Goal: Task Accomplishment & Management: Use online tool/utility

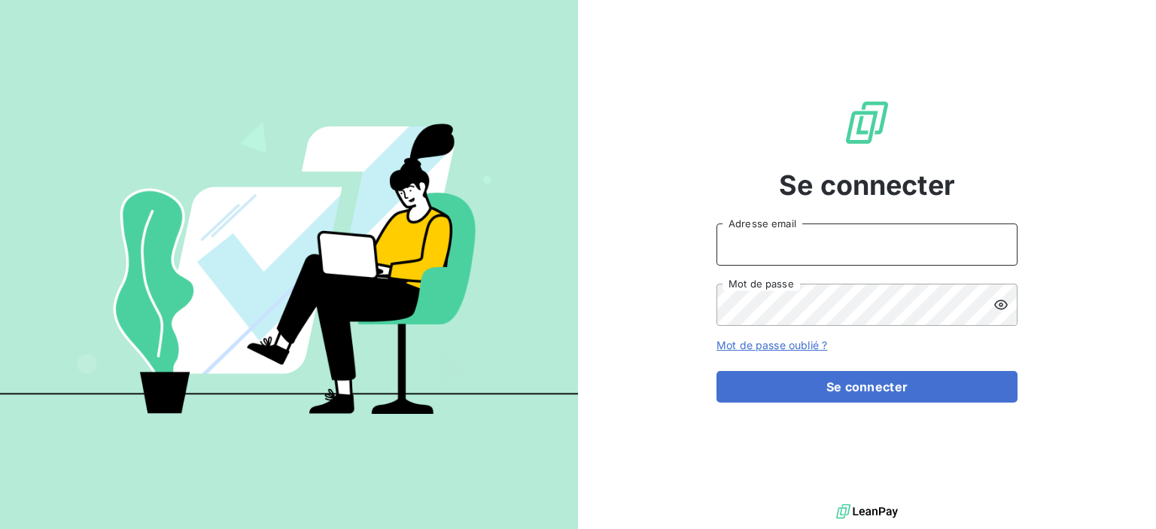
click at [847, 237] on input "Adresse email" at bounding box center [867, 245] width 301 height 42
type input "[PERSON_NAME][EMAIL_ADDRESS][DOMAIN_NAME]"
click at [717, 371] on button "Se connecter" at bounding box center [867, 387] width 301 height 32
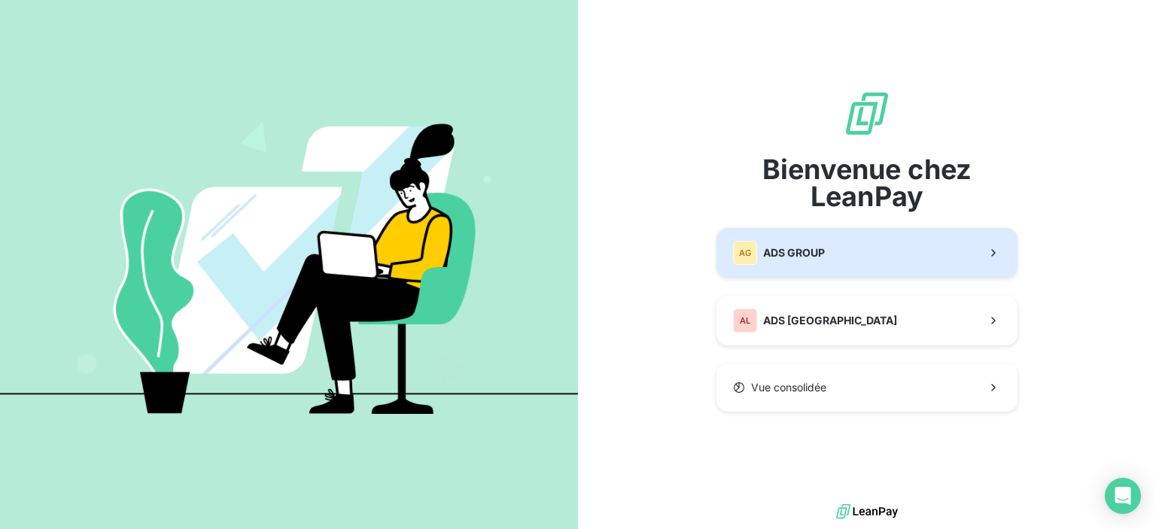
click at [777, 258] on span "ADS GROUP" at bounding box center [794, 252] width 62 height 15
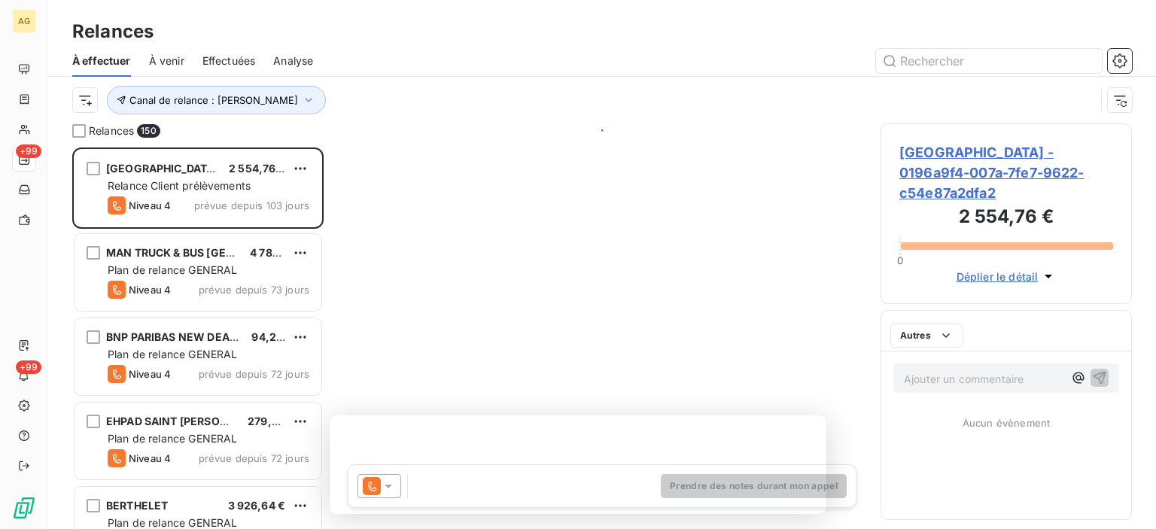
scroll to position [370, 239]
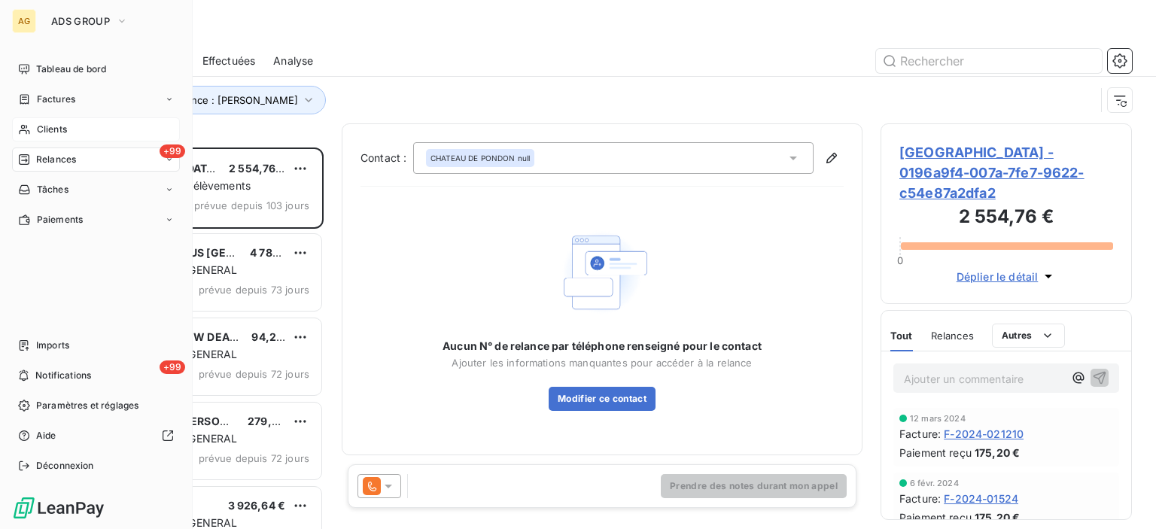
click at [38, 132] on span "Clients" at bounding box center [52, 130] width 30 height 14
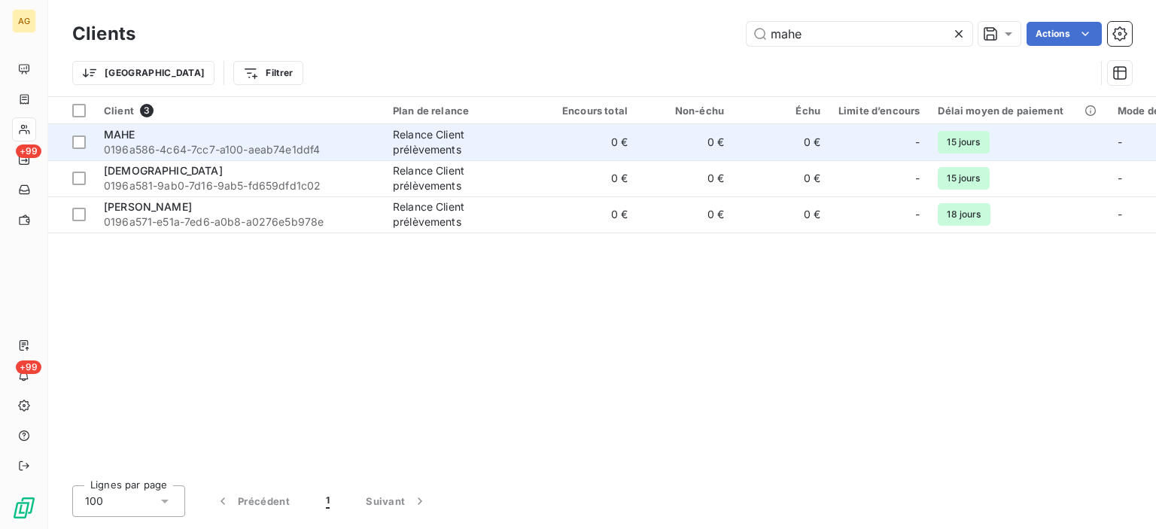
type input "mahe"
click at [141, 141] on div "MAHE" at bounding box center [239, 134] width 271 height 15
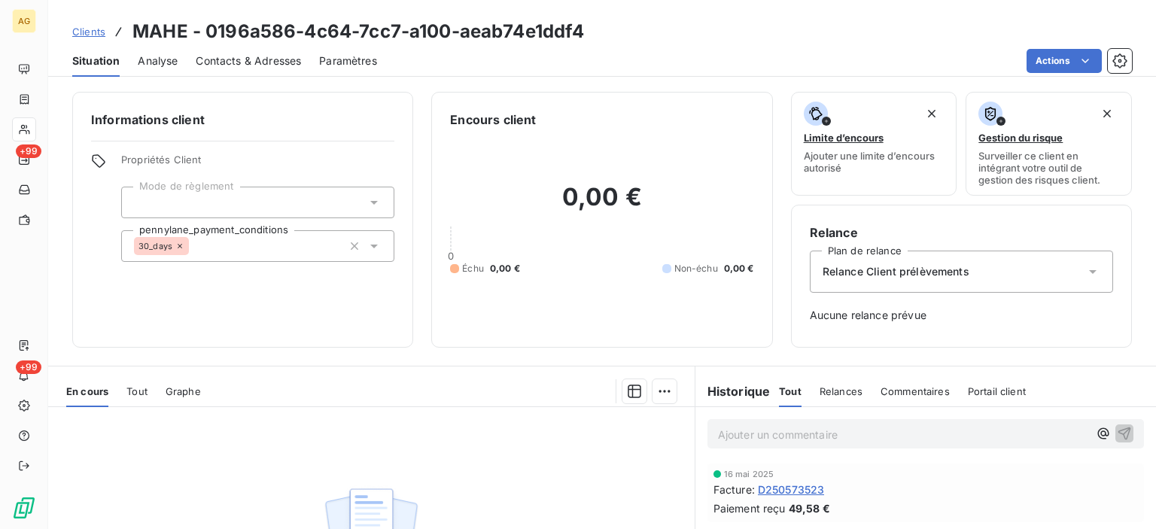
click at [138, 393] on span "Tout" at bounding box center [136, 391] width 21 height 12
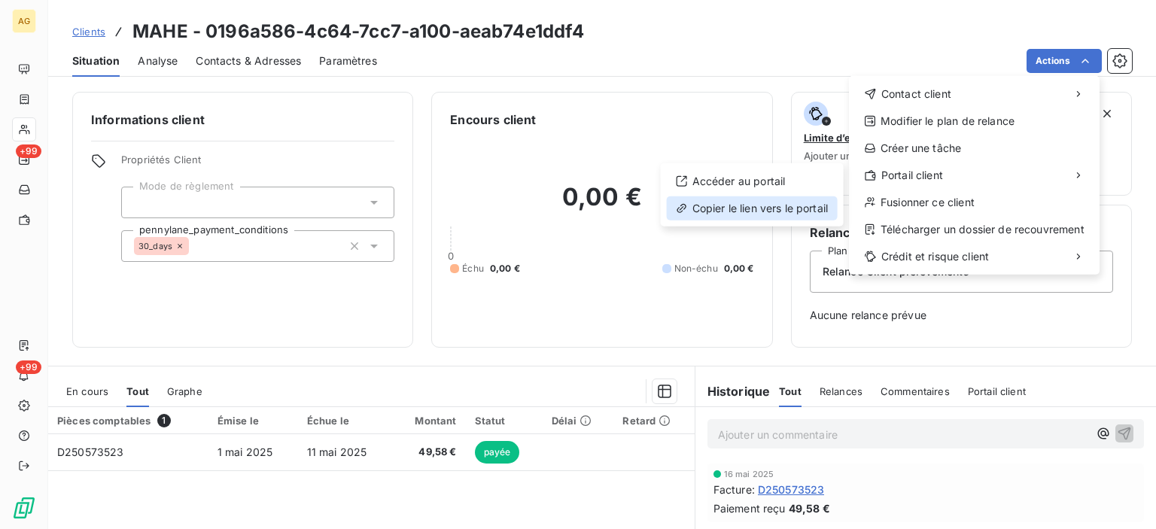
click at [711, 207] on div "Copier le lien vers le portail" at bounding box center [752, 208] width 171 height 24
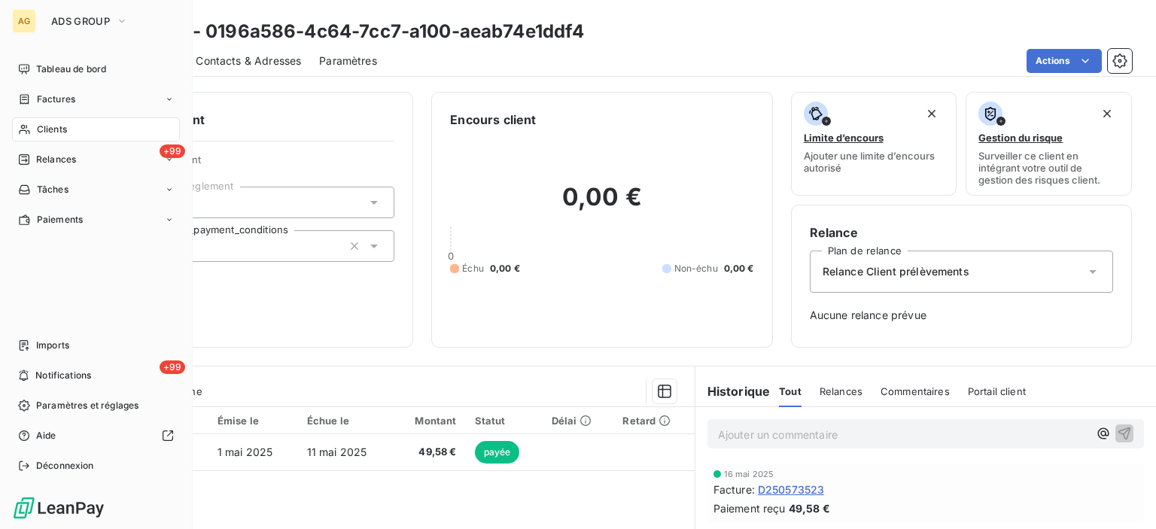
click at [53, 131] on span "Clients" at bounding box center [52, 130] width 30 height 14
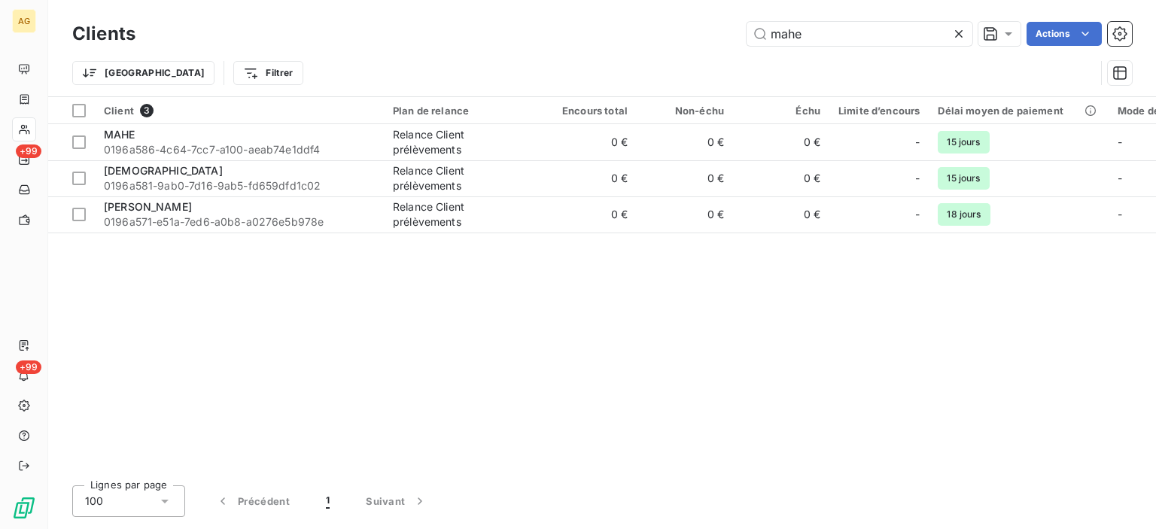
drag, startPoint x: 828, startPoint y: 38, endPoint x: 730, endPoint y: 32, distance: 98.0
click at [730, 32] on div "mahe Actions" at bounding box center [643, 34] width 978 height 24
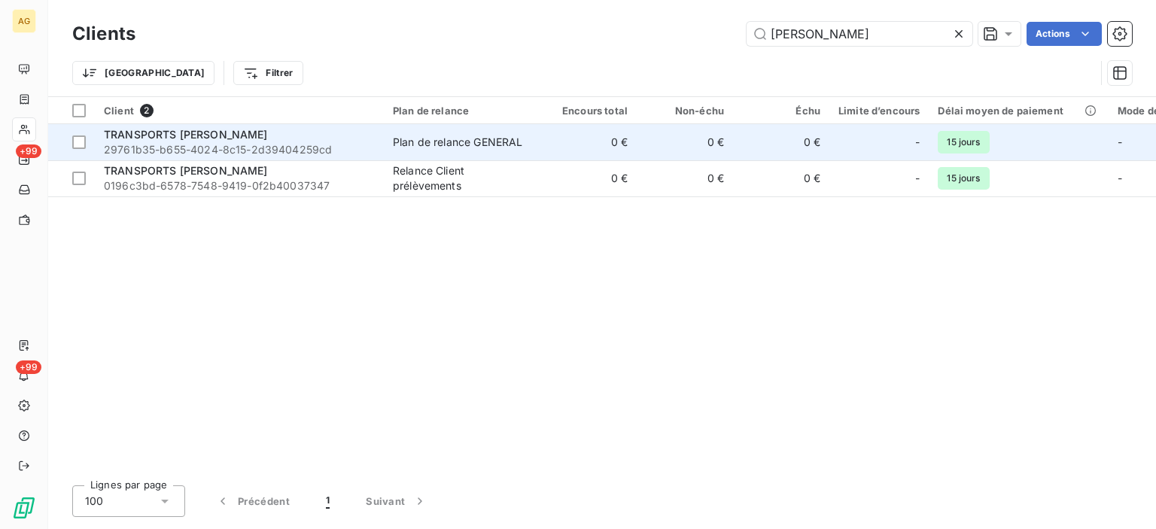
type input "delair"
click at [226, 140] on span "TRANSPORTS DELAIR J.F." at bounding box center [186, 134] width 164 height 13
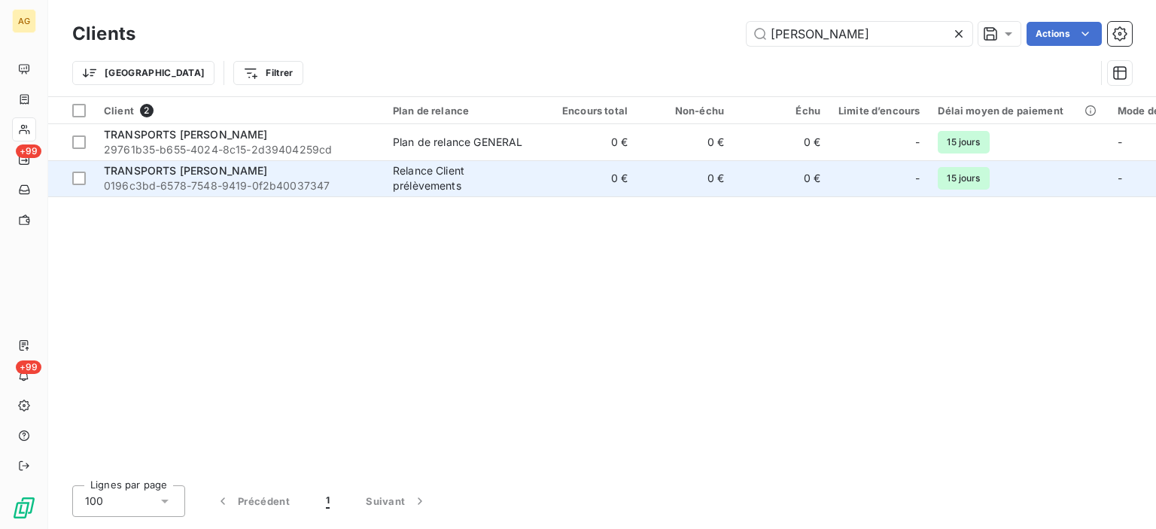
click at [141, 167] on span "TRANSPORTS JF DELAIR" at bounding box center [186, 170] width 164 height 13
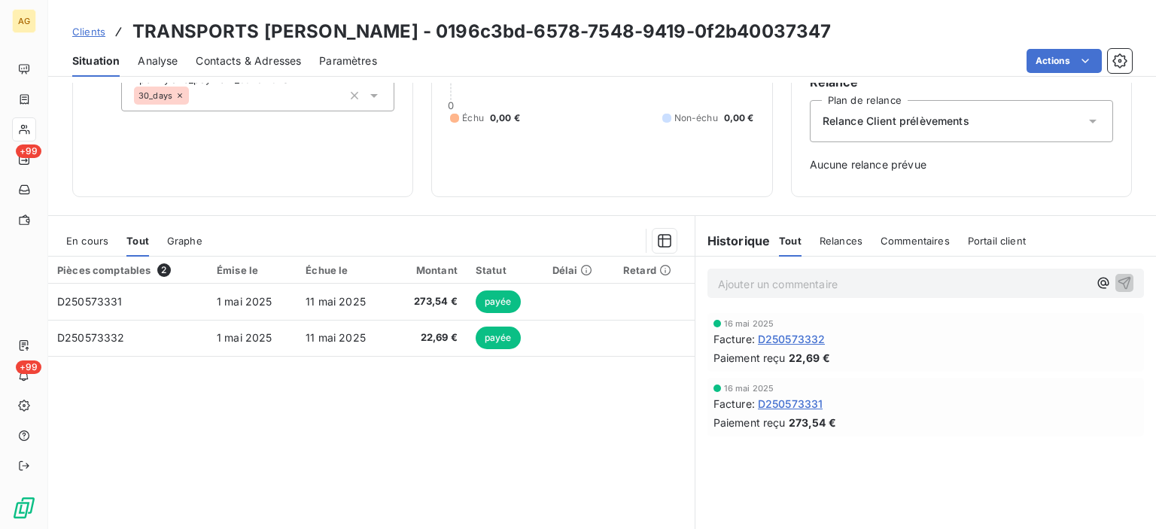
scroll to position [75, 0]
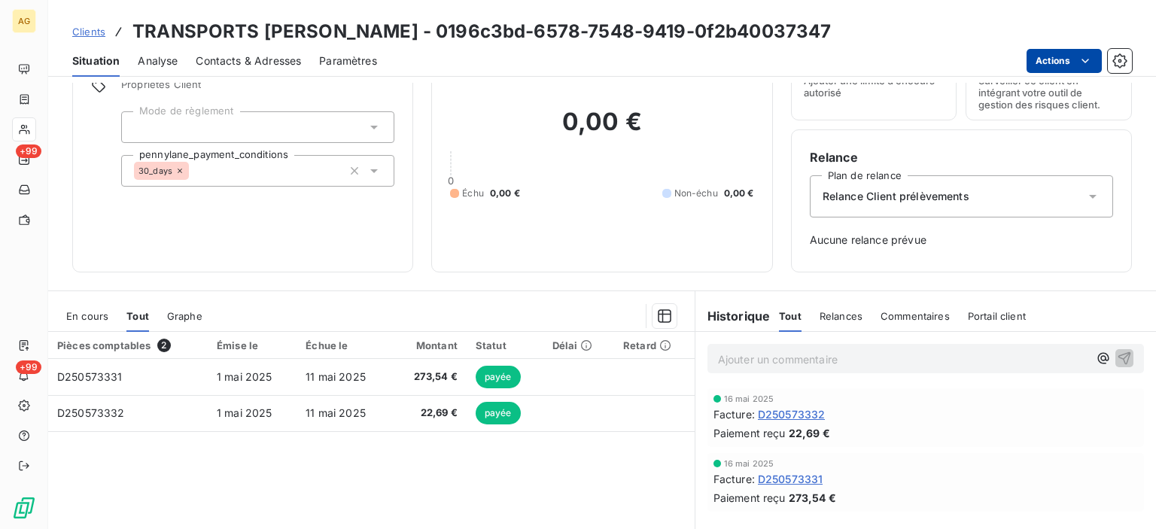
click at [1070, 60] on html "AG +99 +99 Clients TRANSPORTS JF DELAIR - 0196c3bd-6578-7548-9419-0f2b40037347 …" at bounding box center [578, 264] width 1156 height 529
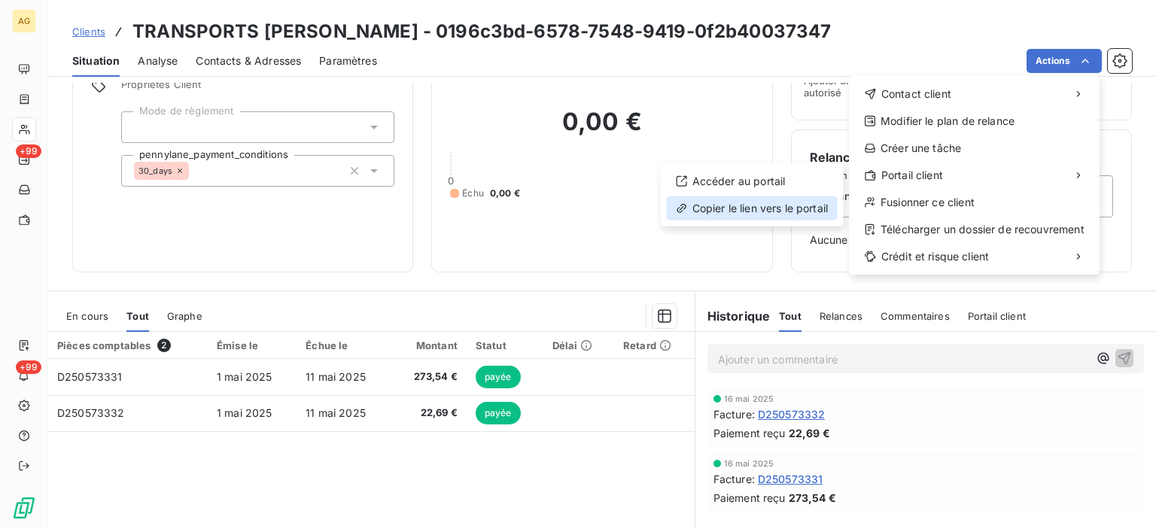
click at [770, 204] on div "Copier le lien vers le portail" at bounding box center [752, 208] width 171 height 24
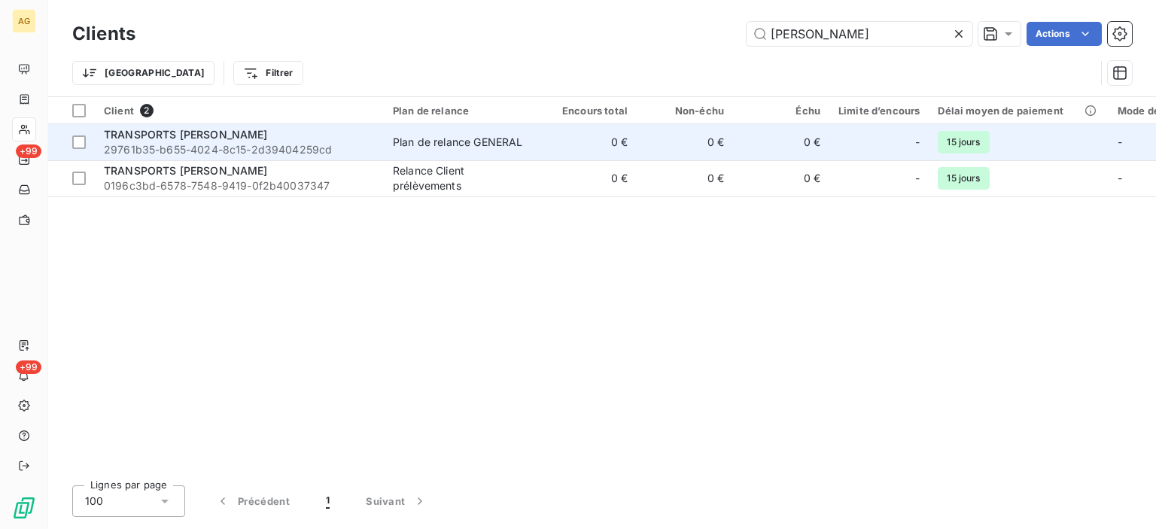
click at [160, 138] on span "TRANSPORTS DELAIR J.F." at bounding box center [186, 134] width 164 height 13
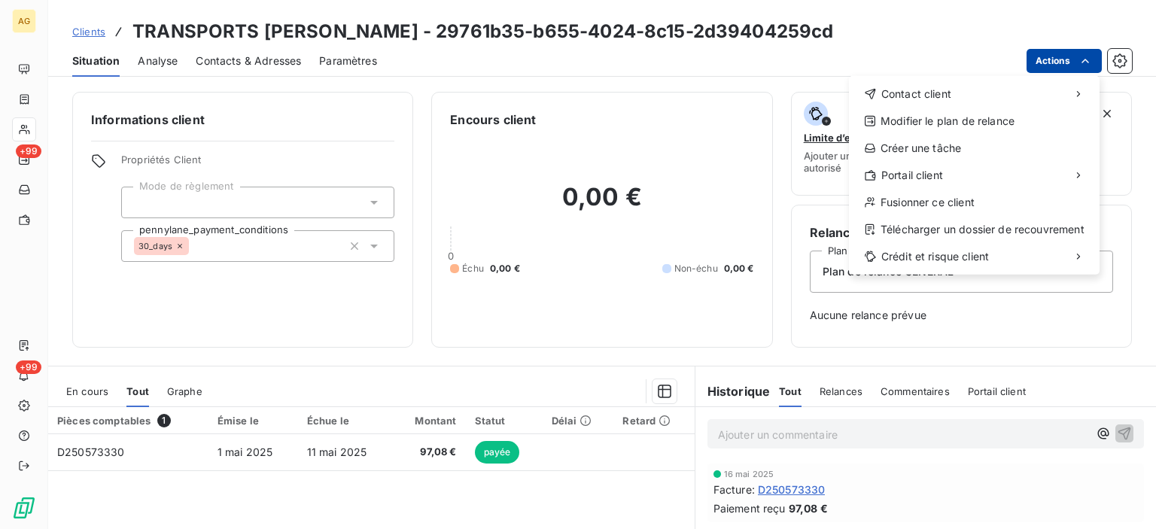
click at [1075, 60] on html "AG +99 +99 Clients TRANSPORTS DELAIR J.F. - 29761b35-b655-4024-8c15-2d39404259c…" at bounding box center [578, 264] width 1156 height 529
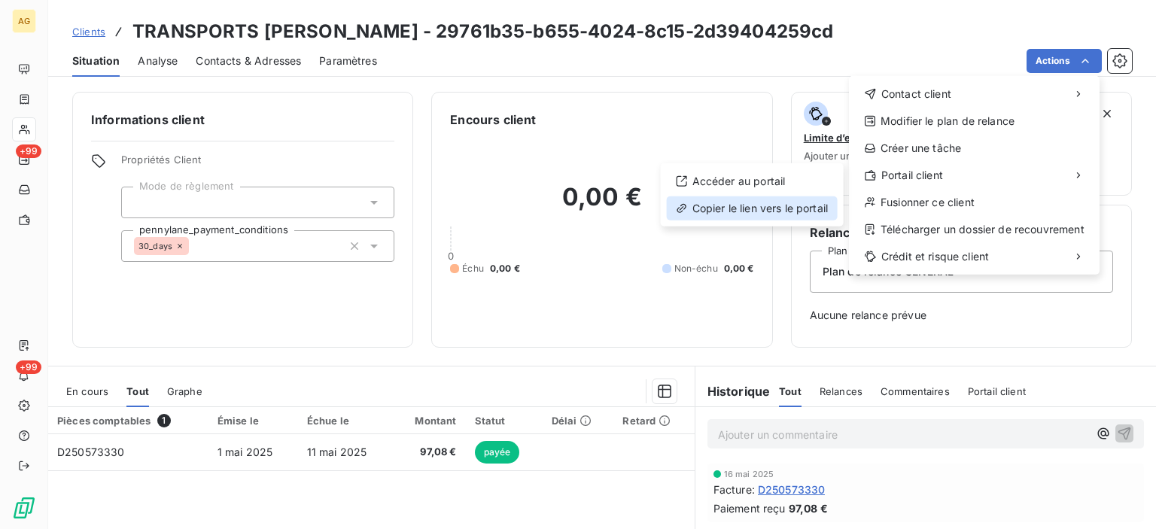
click at [750, 206] on div "Copier le lien vers le portail" at bounding box center [752, 208] width 171 height 24
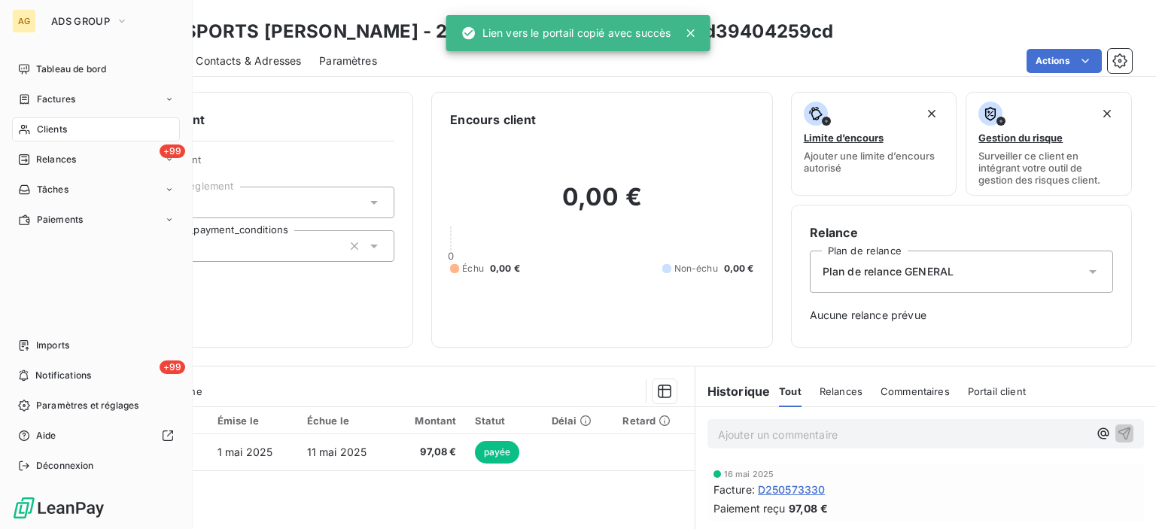
click at [67, 127] on div "Clients" at bounding box center [96, 129] width 168 height 24
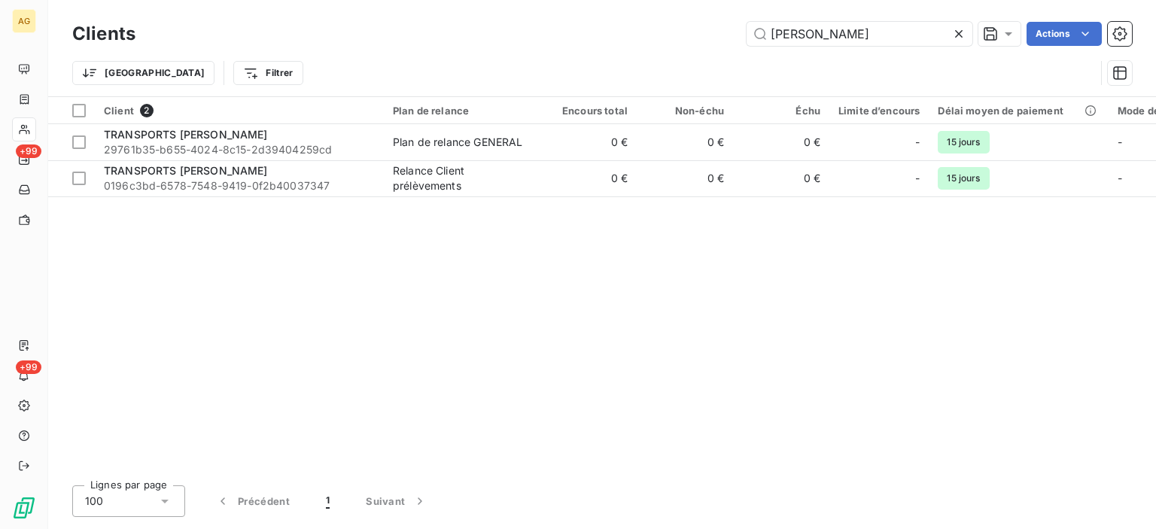
drag, startPoint x: 810, startPoint y: 31, endPoint x: 723, endPoint y: 30, distance: 87.3
click at [723, 30] on div "delair Actions" at bounding box center [643, 34] width 978 height 24
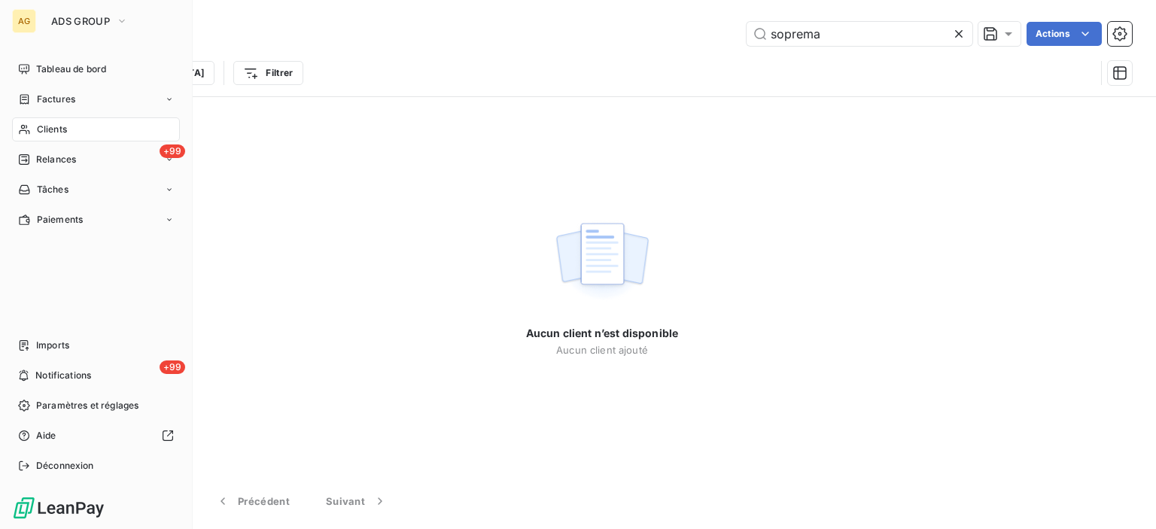
click at [45, 126] on span "Clients" at bounding box center [52, 130] width 30 height 14
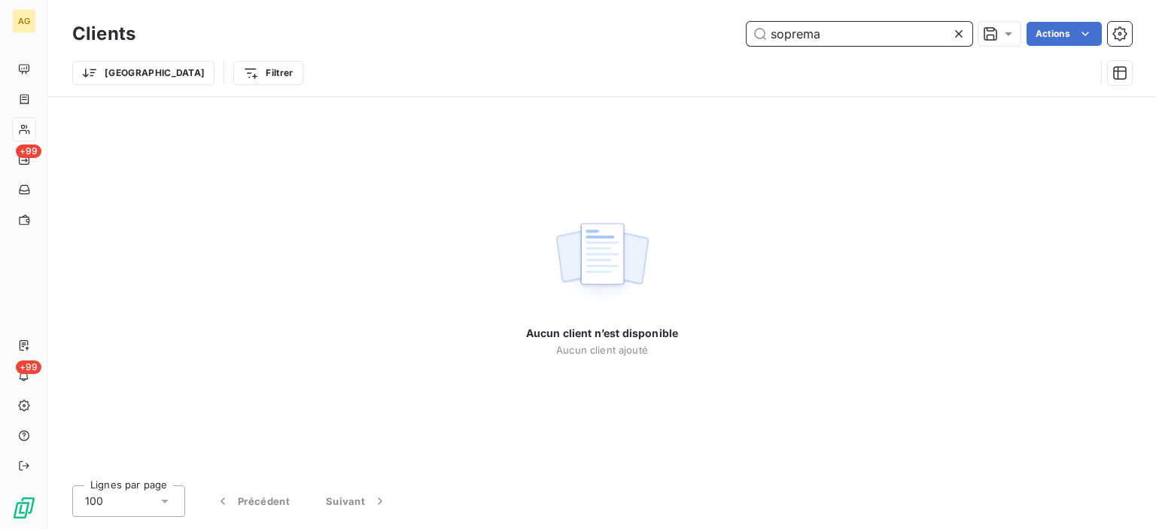
drag, startPoint x: 736, startPoint y: 30, endPoint x: 572, endPoint y: 28, distance: 164.1
click at [572, 28] on div "soprema Actions" at bounding box center [643, 34] width 978 height 24
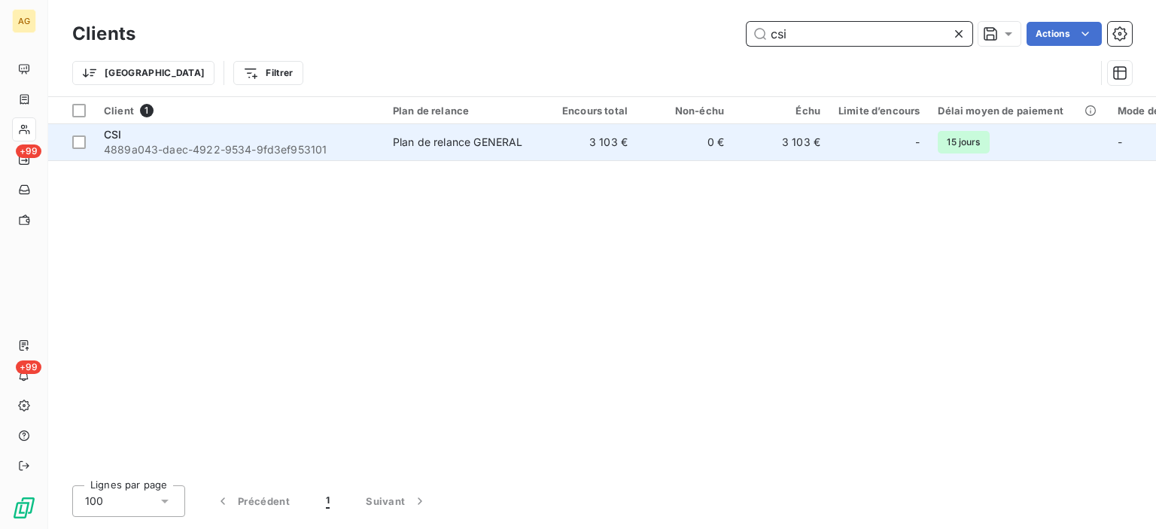
type input "csi"
click at [221, 153] on span "4889a043-daec-4922-9534-9fd3ef953101" at bounding box center [239, 149] width 271 height 15
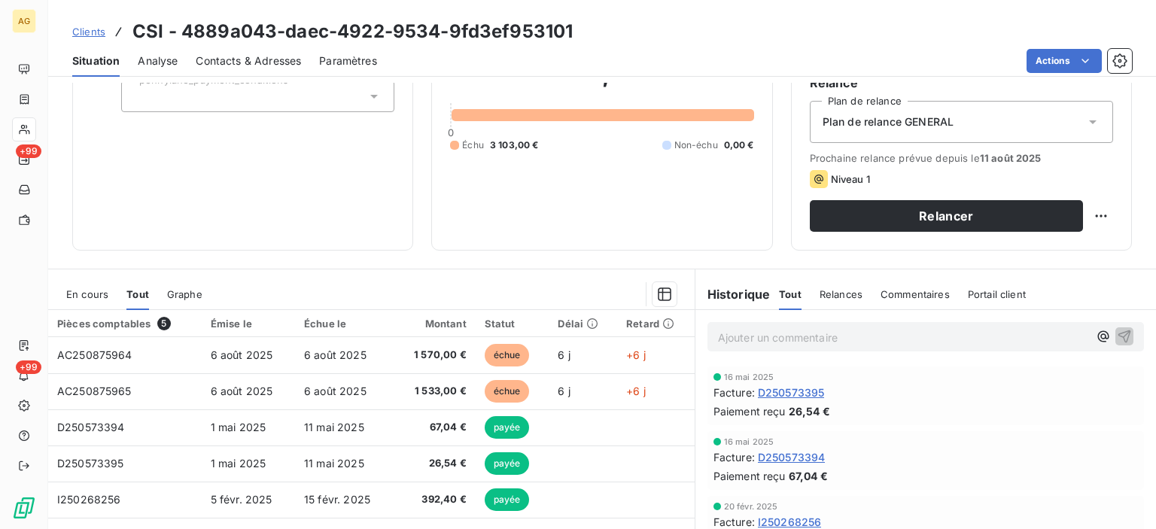
scroll to position [151, 0]
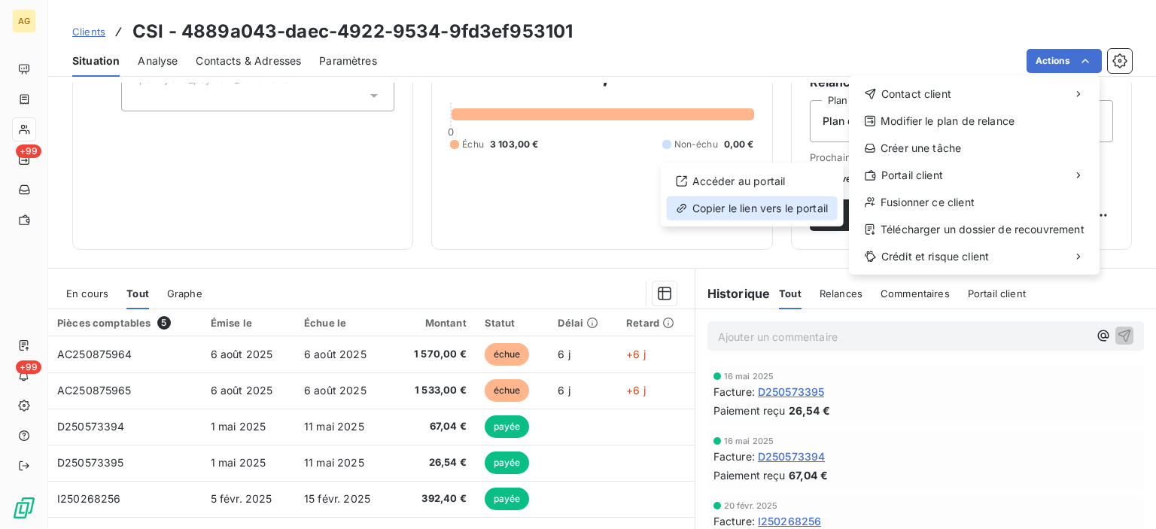
click at [777, 201] on div "Copier le lien vers le portail" at bounding box center [752, 208] width 171 height 24
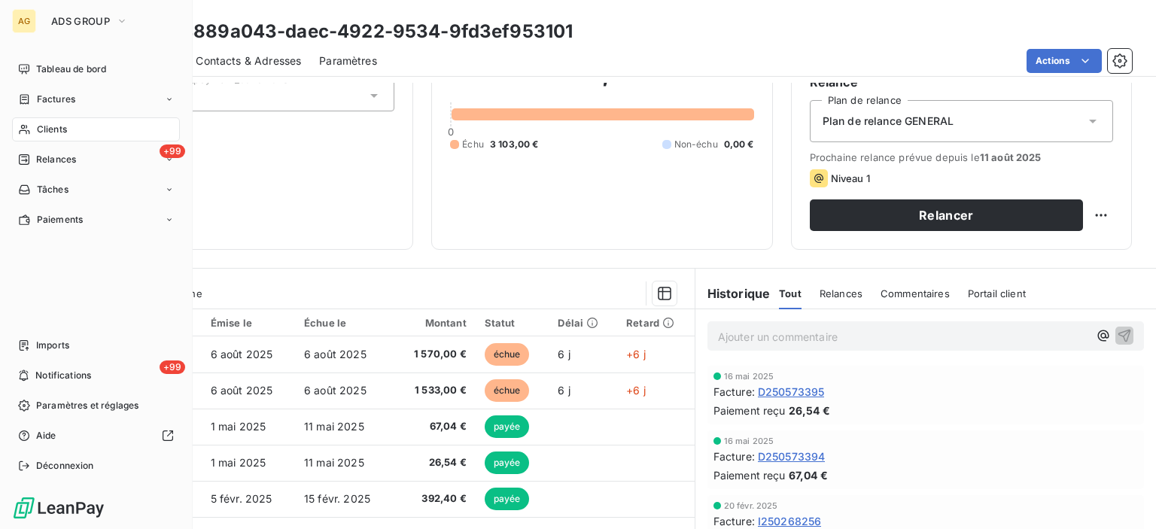
click at [65, 135] on span "Clients" at bounding box center [52, 130] width 30 height 14
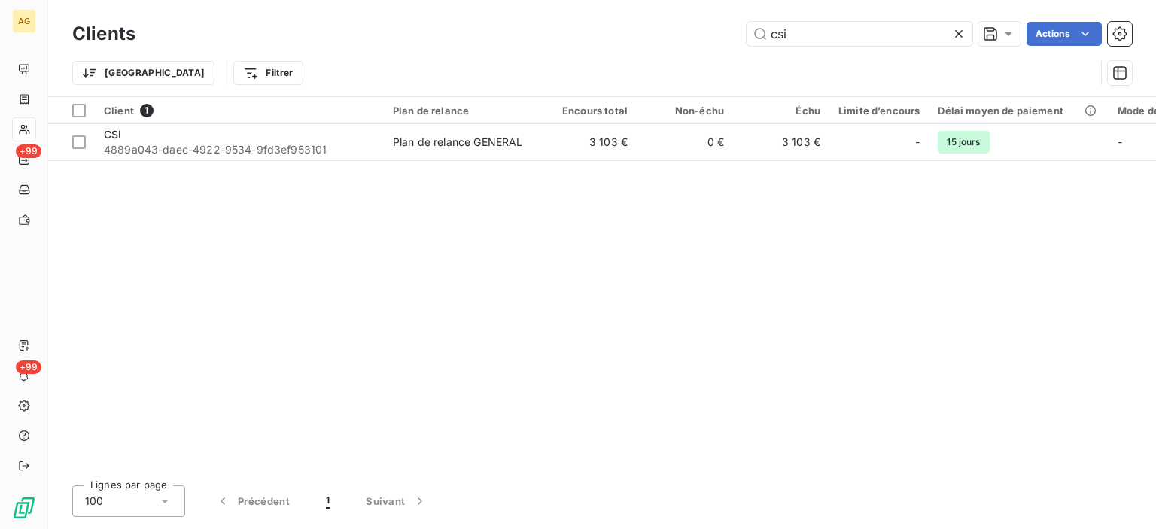
drag, startPoint x: 829, startPoint y: 38, endPoint x: 638, endPoint y: 38, distance: 191.2
click at [640, 38] on div "csi Actions" at bounding box center [643, 34] width 978 height 24
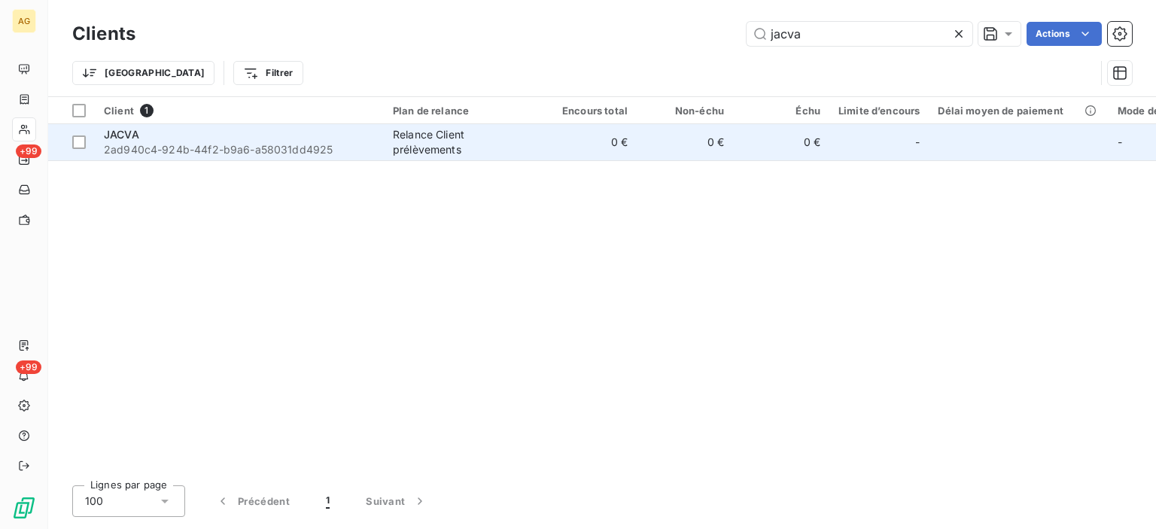
type input "jacva"
click at [256, 144] on span "2ad940c4-924b-44f2-b9a6-a58031dd4925" at bounding box center [239, 149] width 271 height 15
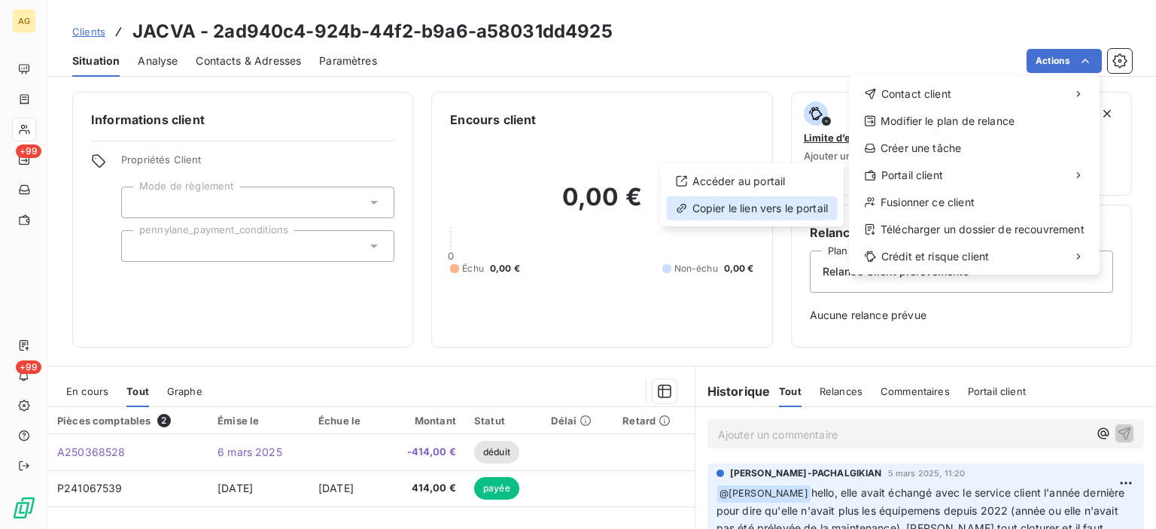
click at [732, 207] on div "Copier le lien vers le portail" at bounding box center [752, 208] width 171 height 24
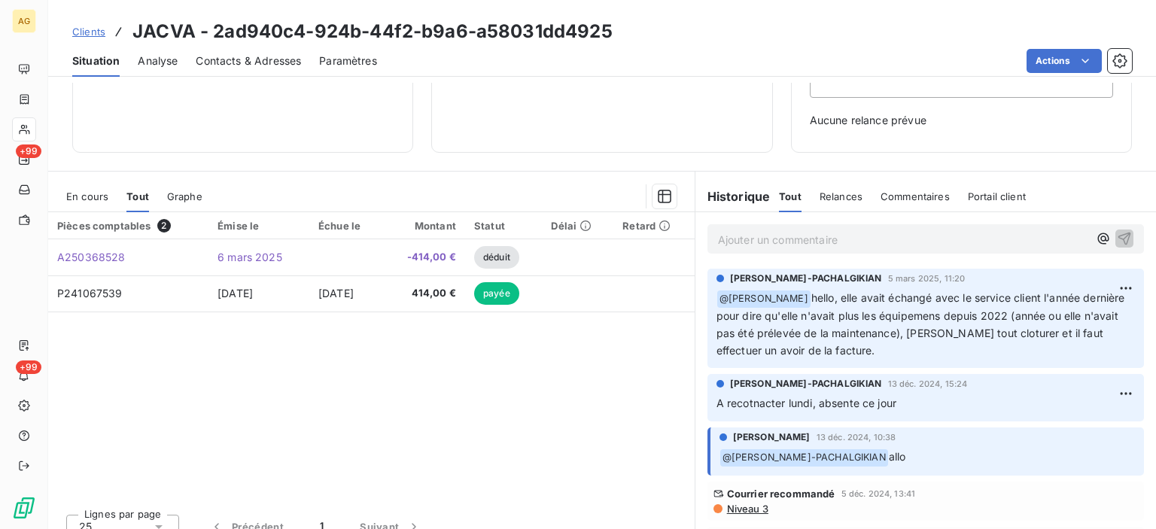
scroll to position [211, 0]
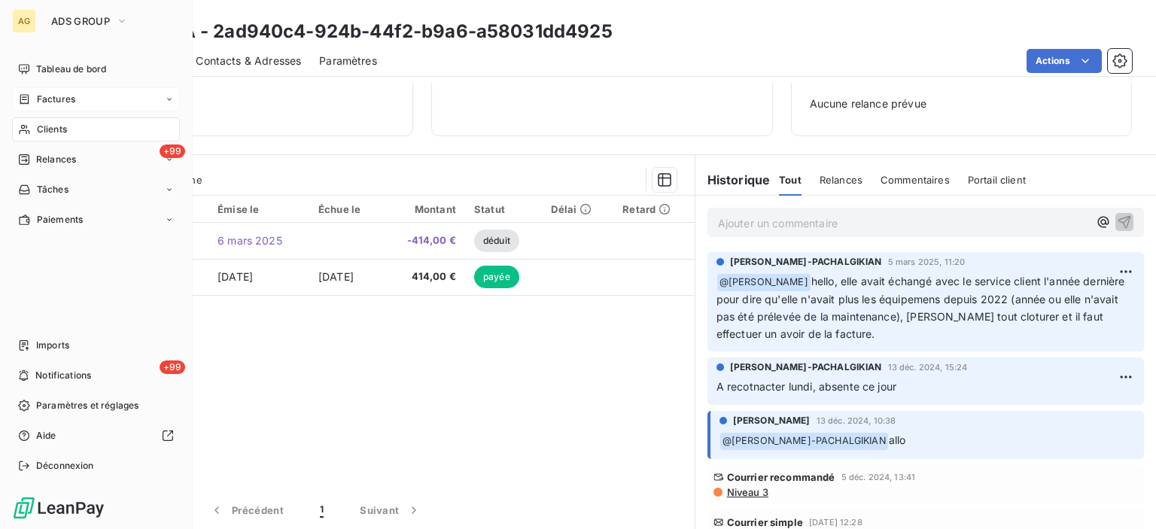
click at [59, 97] on span "Factures" at bounding box center [56, 100] width 38 height 14
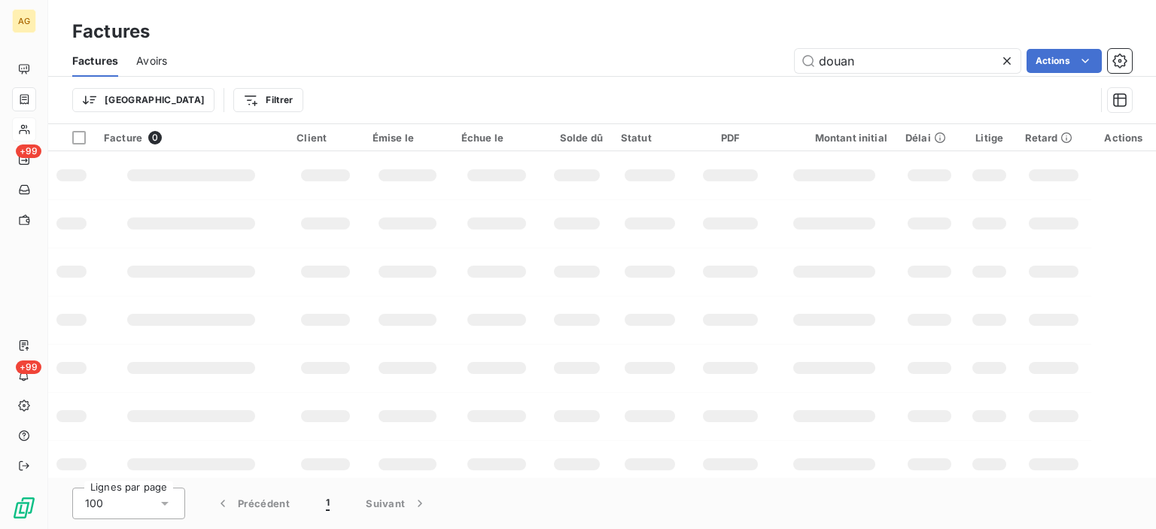
drag, startPoint x: 868, startPoint y: 65, endPoint x: 782, endPoint y: 64, distance: 85.8
click at [795, 65] on input "douan" at bounding box center [908, 61] width 226 height 24
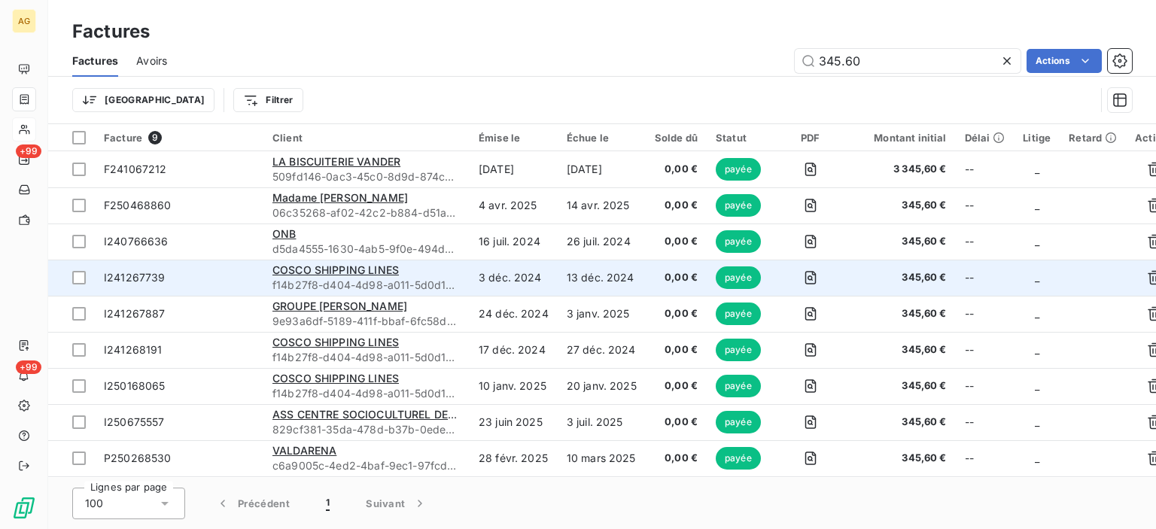
scroll to position [5, 0]
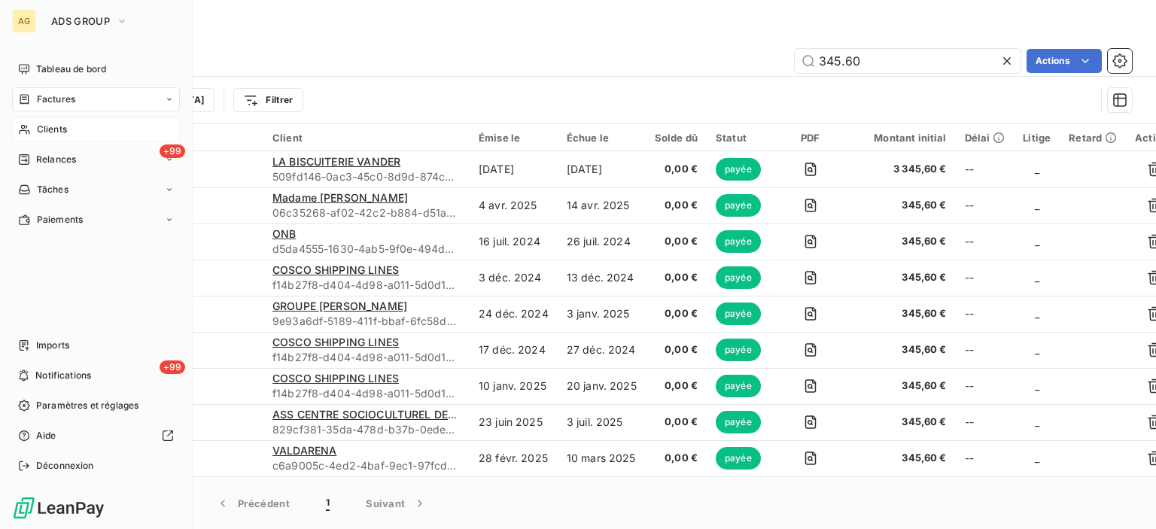
type input "345.60"
click at [47, 127] on span "Clients" at bounding box center [52, 130] width 30 height 14
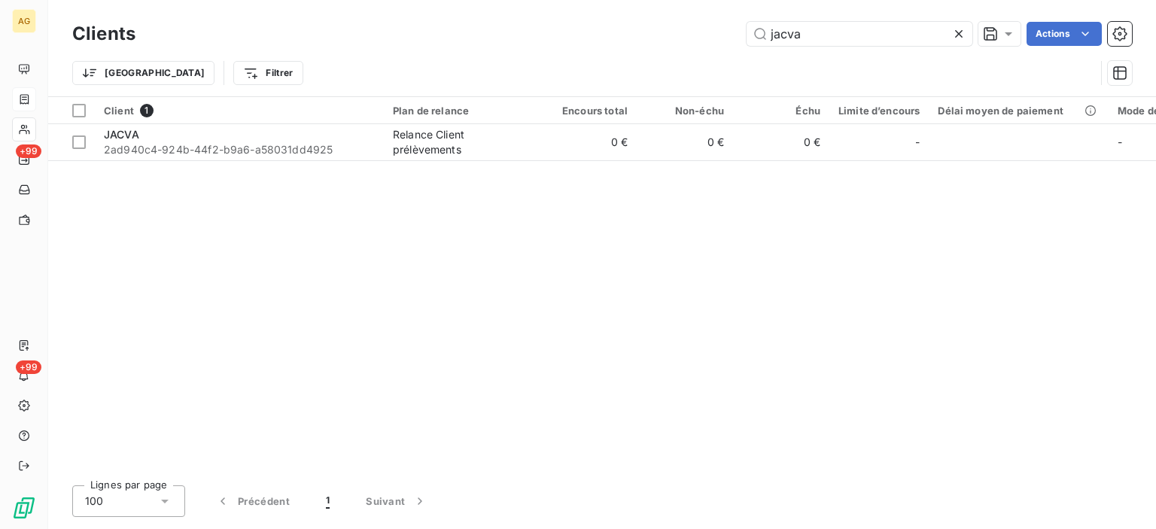
drag, startPoint x: 863, startPoint y: 35, endPoint x: 642, endPoint y: 32, distance: 220.5
click at [644, 32] on div "jacva Actions" at bounding box center [643, 34] width 978 height 24
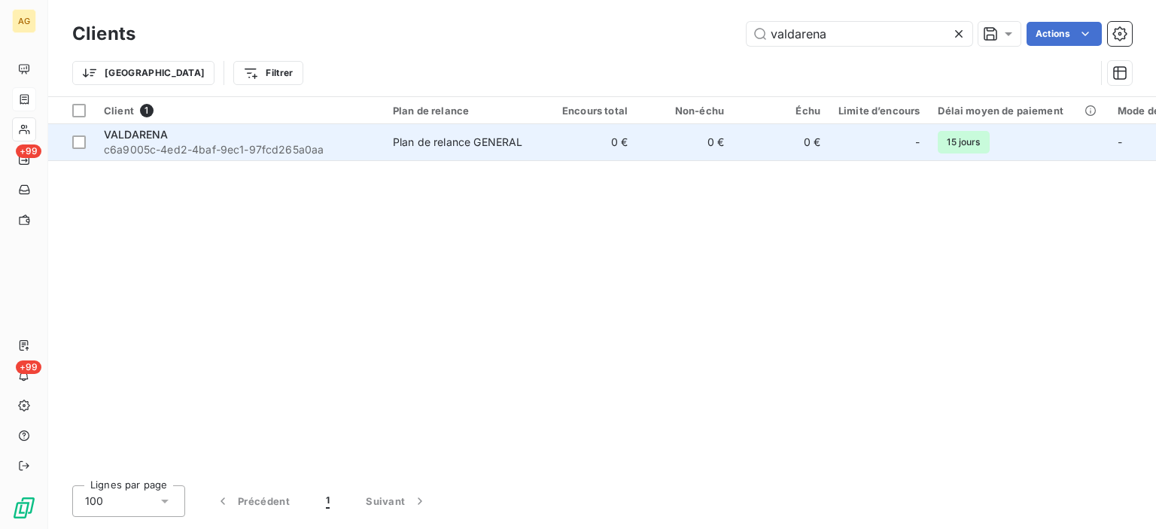
type input "valdarena"
click at [283, 144] on span "c6a9005c-4ed2-4baf-9ec1-97fcd265a0aa" at bounding box center [239, 149] width 271 height 15
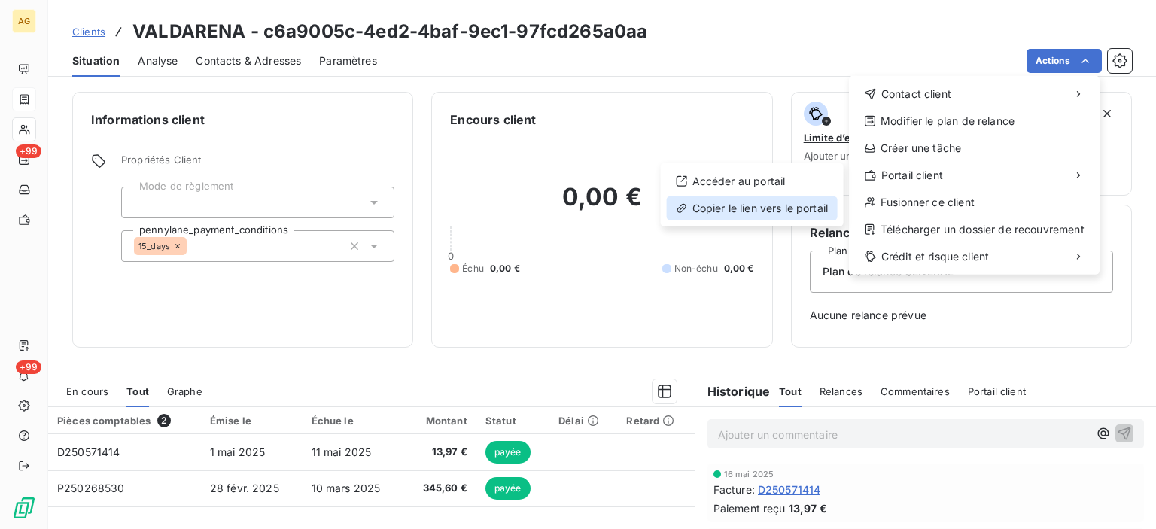
click at [792, 207] on div "Copier le lien vers le portail" at bounding box center [752, 208] width 171 height 24
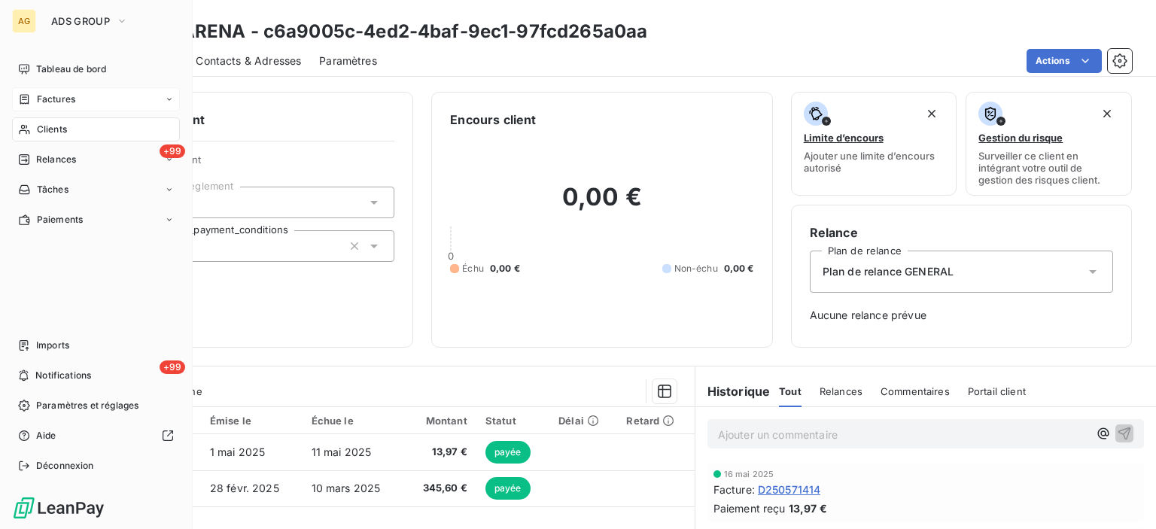
click at [48, 131] on span "Clients" at bounding box center [52, 130] width 30 height 14
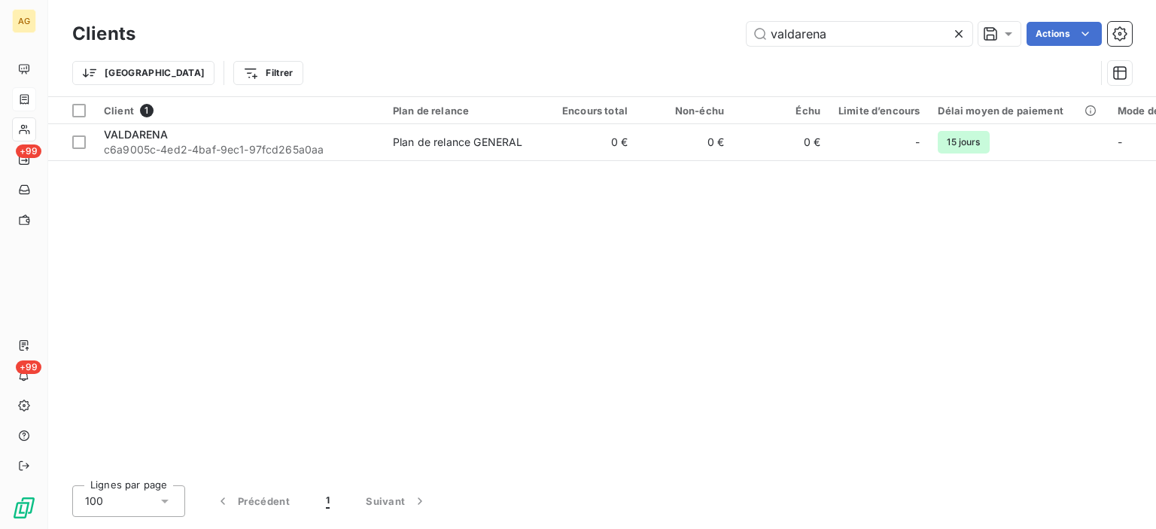
drag, startPoint x: 859, startPoint y: 39, endPoint x: 598, endPoint y: 38, distance: 261.2
click at [598, 38] on div "valdarena Actions" at bounding box center [643, 34] width 978 height 24
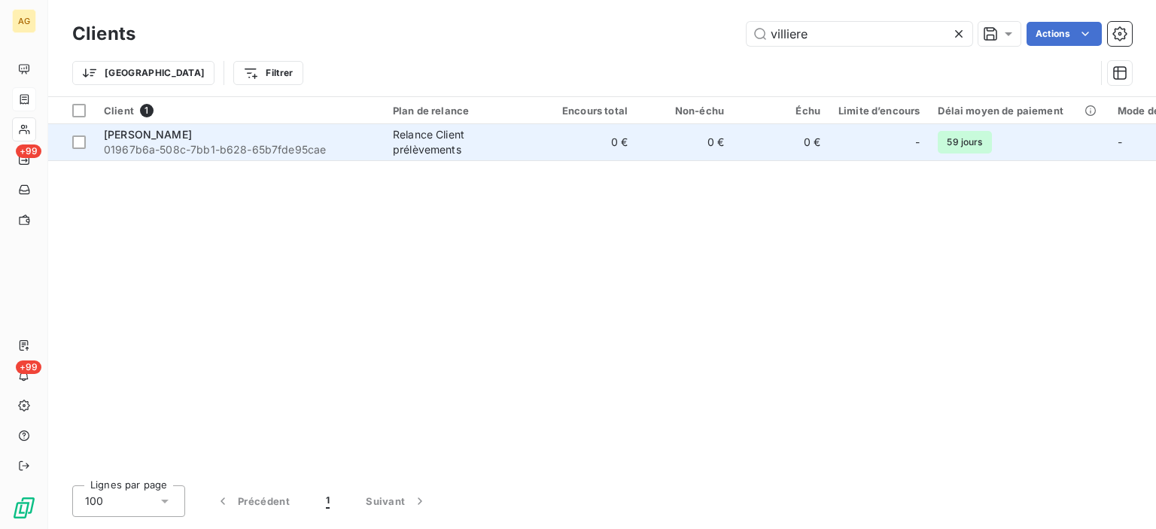
type input "villiere"
click at [212, 141] on div "VILLIERE JEAN FRANCOIS" at bounding box center [239, 134] width 271 height 15
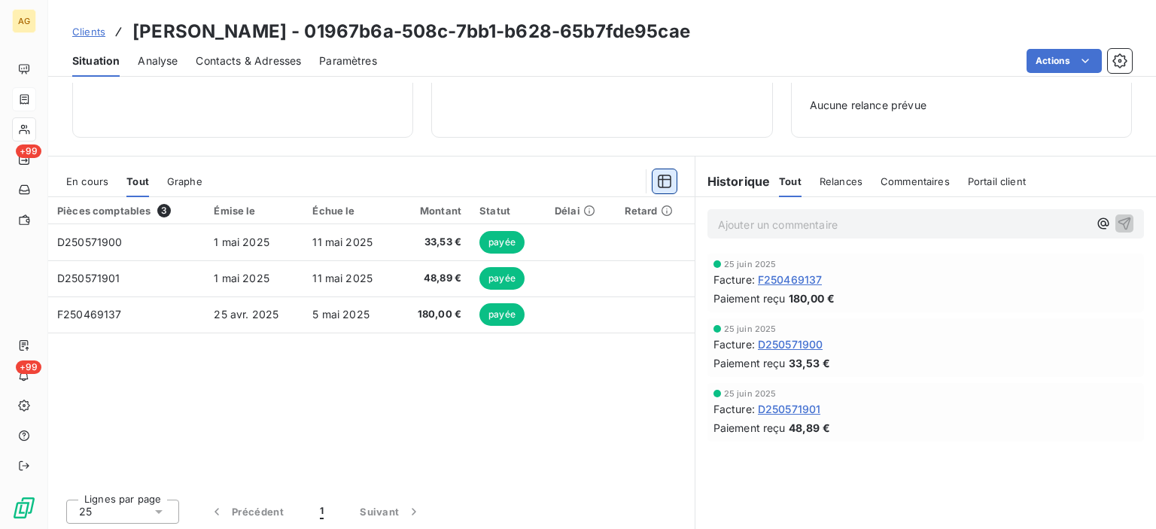
scroll to position [211, 0]
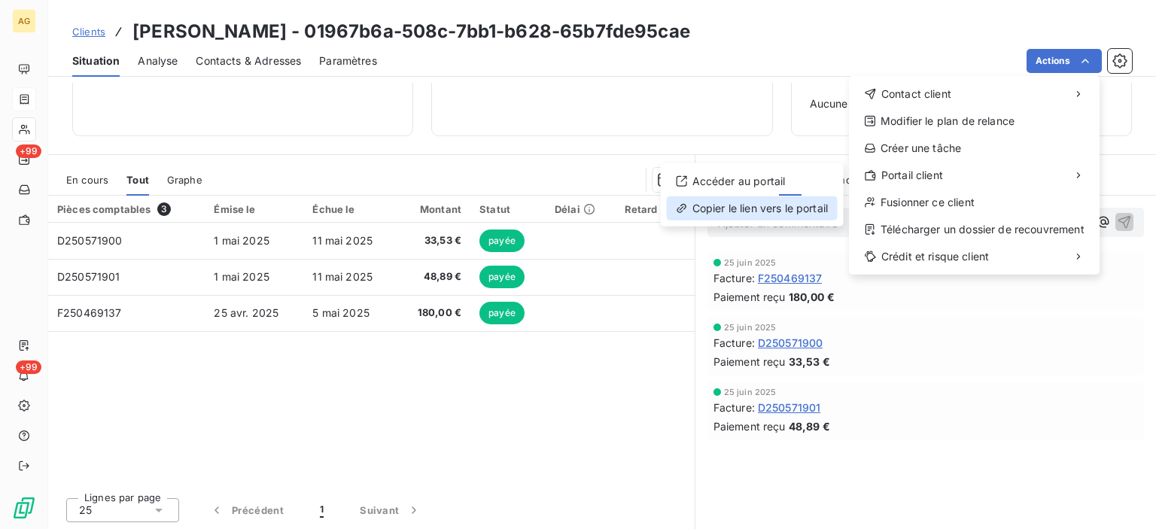
click at [756, 201] on div "Copier le lien vers le portail" at bounding box center [752, 208] width 171 height 24
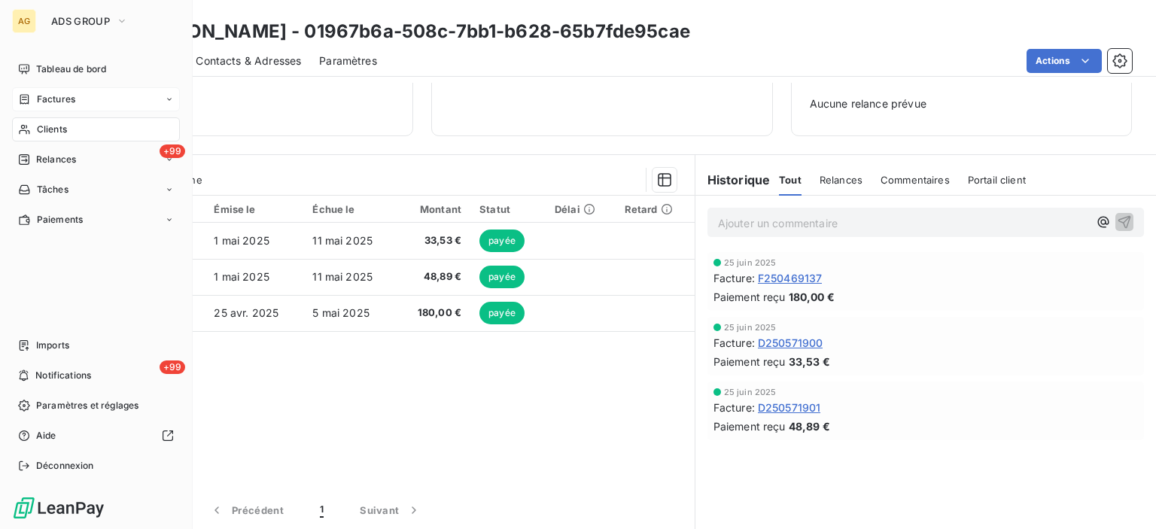
click at [42, 133] on span "Clients" at bounding box center [52, 130] width 30 height 14
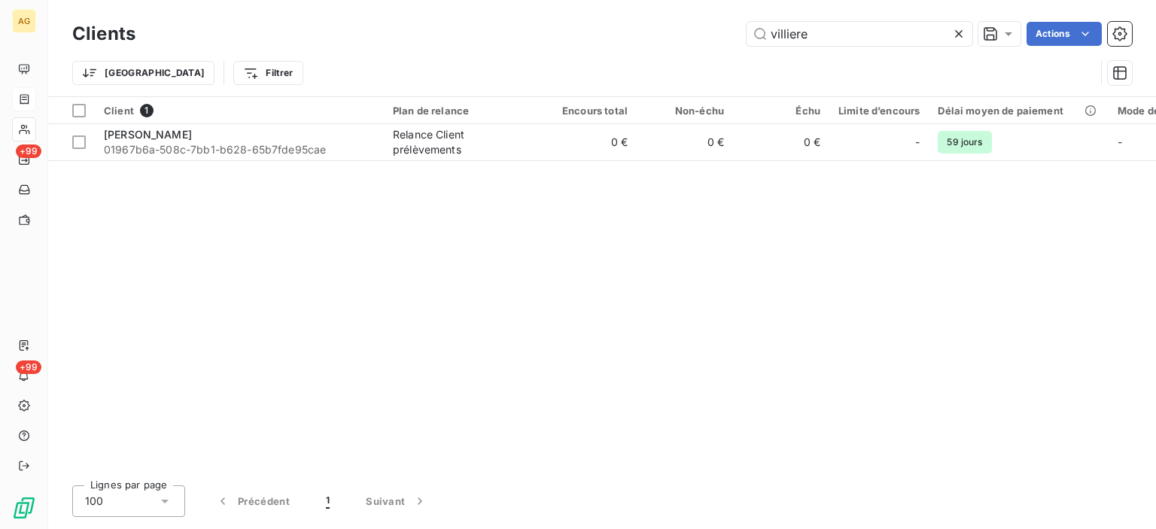
drag, startPoint x: 834, startPoint y: 37, endPoint x: 650, endPoint y: 22, distance: 184.3
click at [661, 26] on div "villiere Actions" at bounding box center [643, 34] width 978 height 24
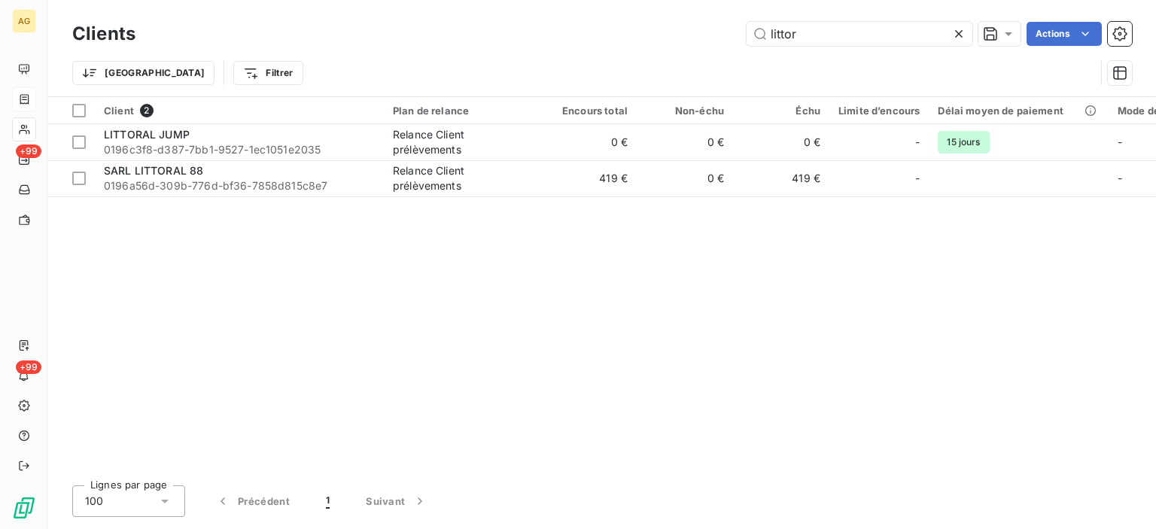
drag, startPoint x: 823, startPoint y: 30, endPoint x: 680, endPoint y: 19, distance: 144.2
click at [687, 22] on div "littor Actions" at bounding box center [643, 34] width 978 height 24
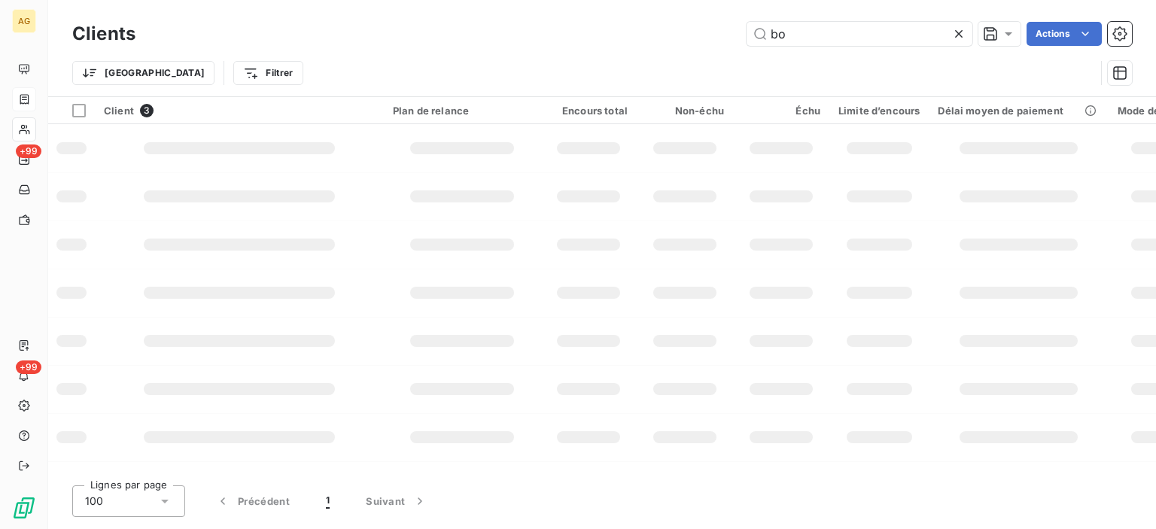
type input "b"
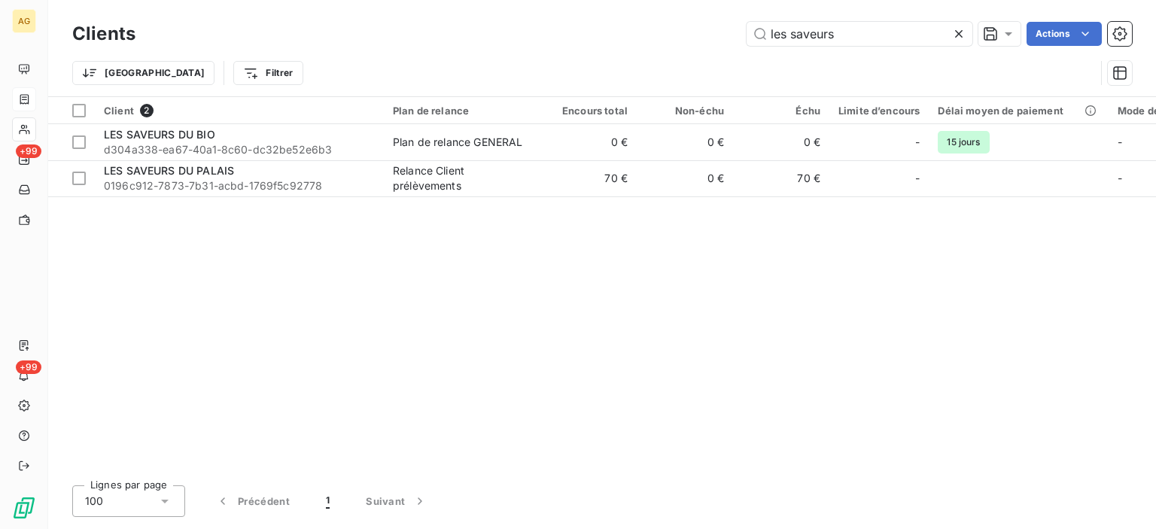
type input "les saveurs"
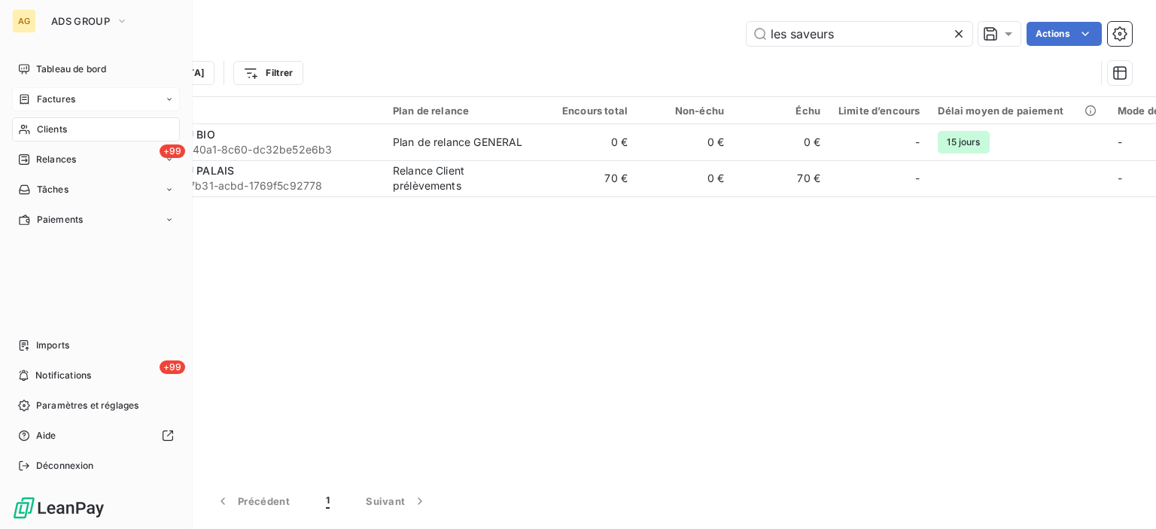
click at [49, 98] on span "Factures" at bounding box center [56, 100] width 38 height 14
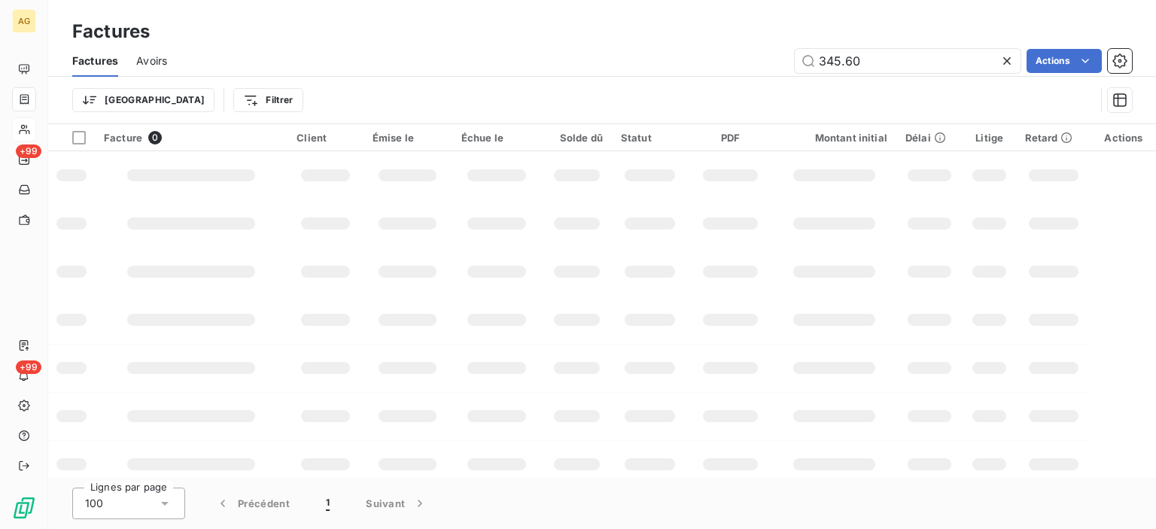
drag, startPoint x: 873, startPoint y: 53, endPoint x: 732, endPoint y: 64, distance: 141.9
click at [732, 64] on div "345.60 Actions" at bounding box center [658, 61] width 947 height 24
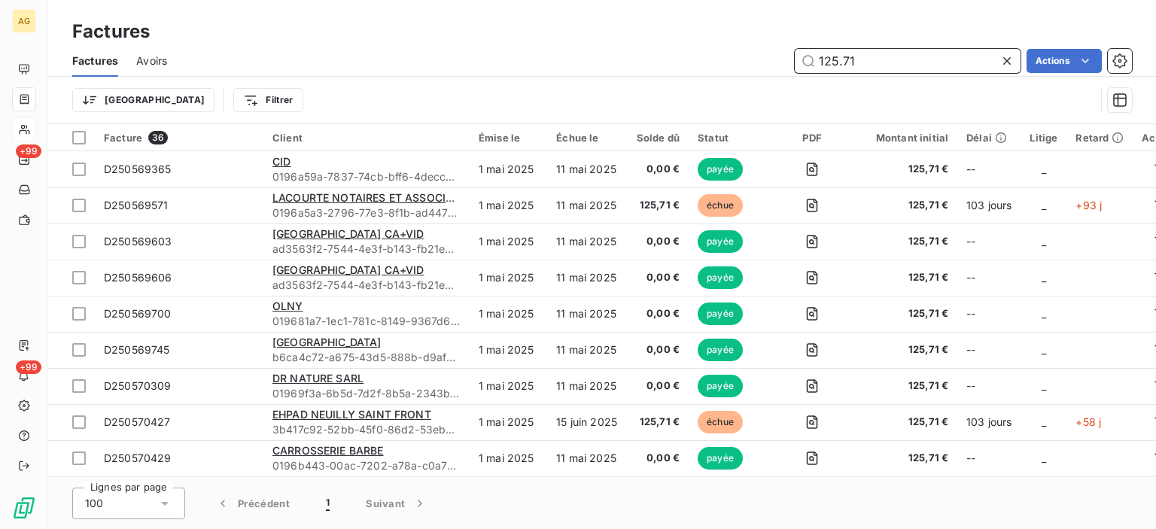
drag, startPoint x: 875, startPoint y: 59, endPoint x: 700, endPoint y: 56, distance: 174.6
click at [700, 56] on div "125.71 Actions" at bounding box center [658, 61] width 947 height 24
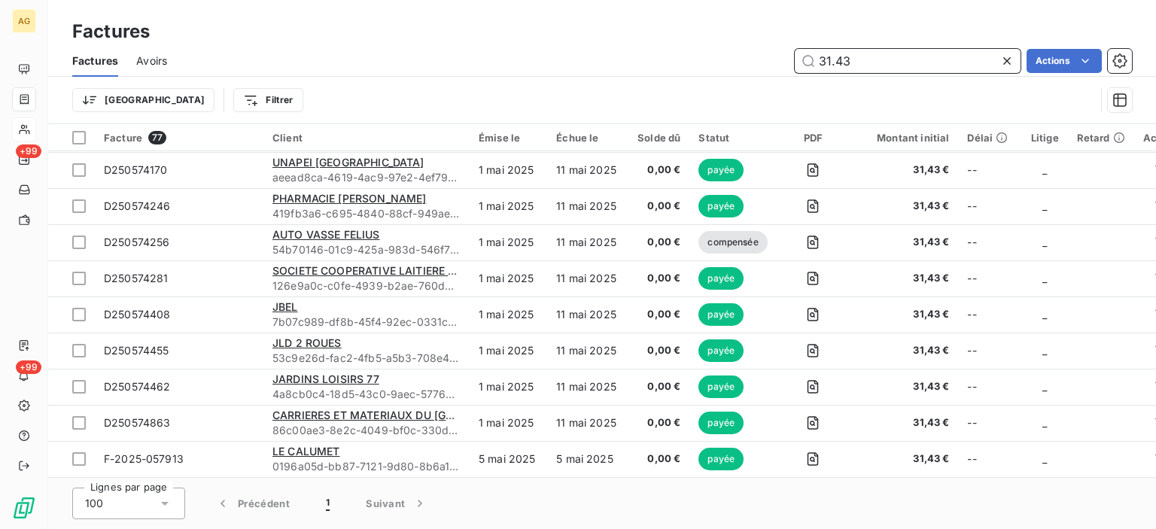
scroll to position [2461, 0]
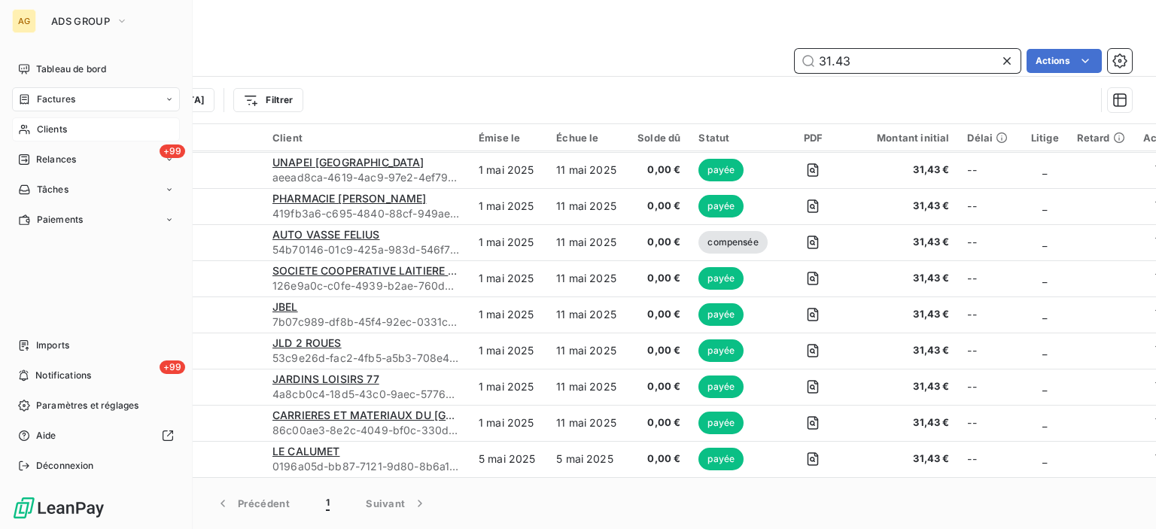
type input "31.43"
click at [30, 130] on div "Clients" at bounding box center [96, 129] width 168 height 24
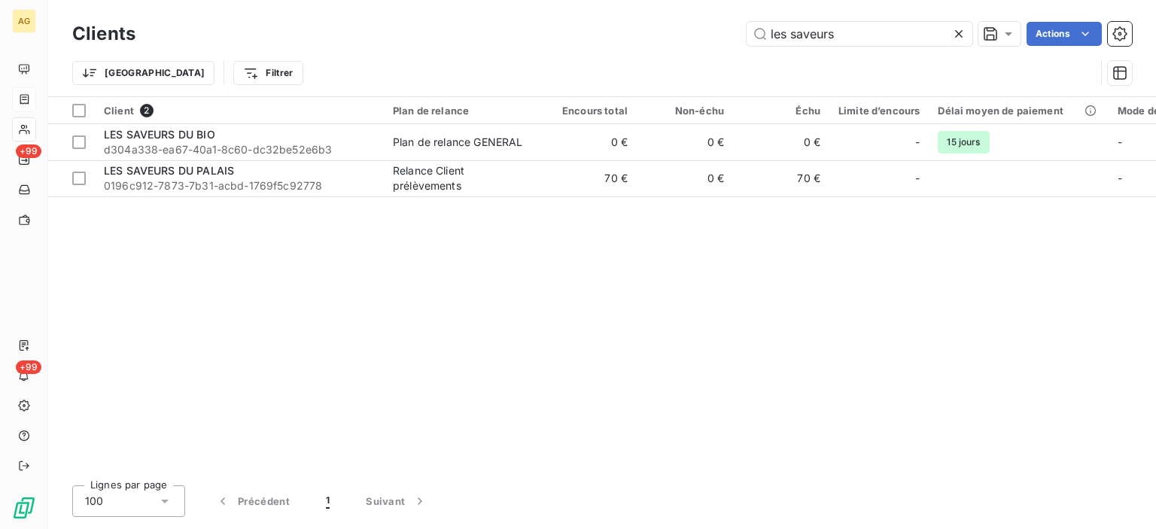
drag, startPoint x: 829, startPoint y: 35, endPoint x: 659, endPoint y: 29, distance: 170.2
click at [637, 26] on div "les saveurs Actions" at bounding box center [643, 34] width 978 height 24
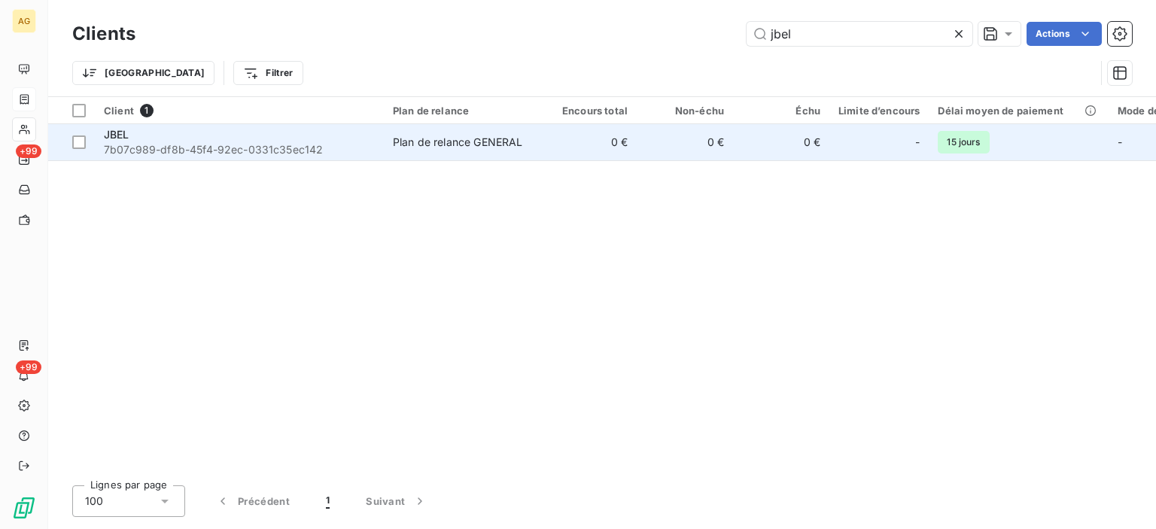
type input "jbel"
click at [224, 137] on div "JBEL" at bounding box center [239, 134] width 271 height 15
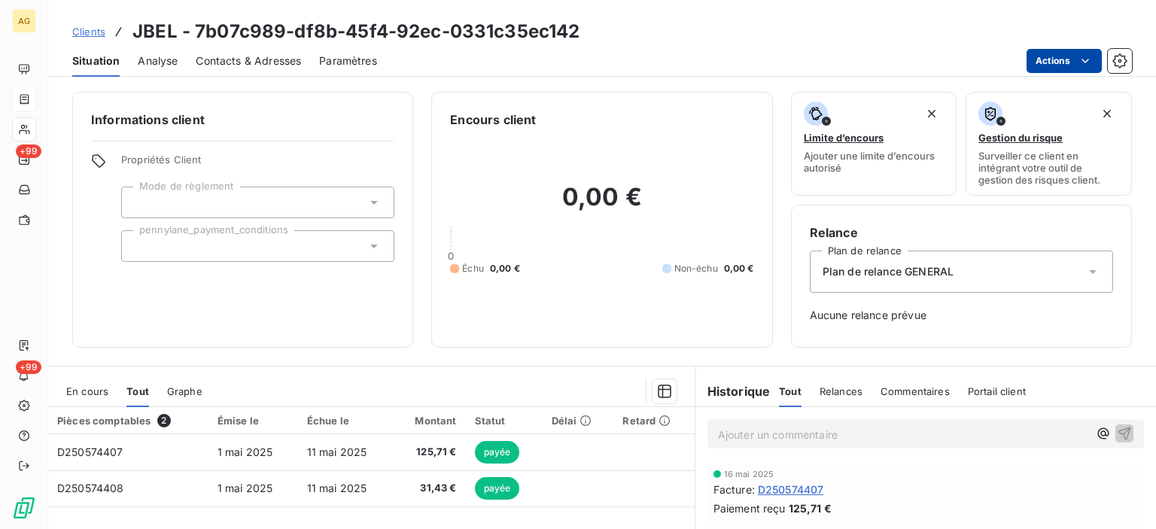
click at [1075, 61] on html "AG +99 +99 Clients JBEL - 7b07c989-df8b-45f4-92ec-0331c35ec142 Situation Analys…" at bounding box center [578, 264] width 1156 height 529
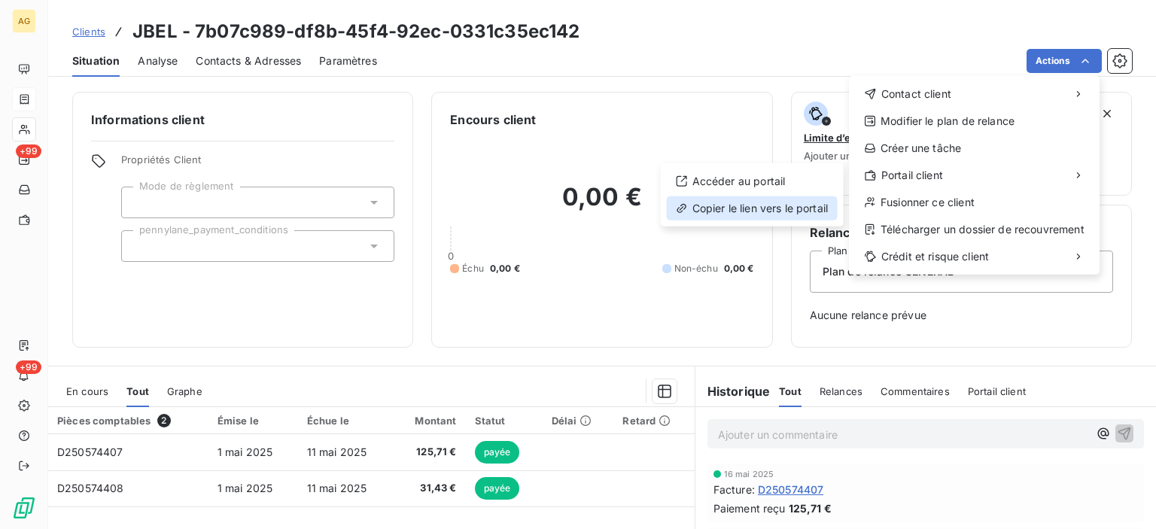
click at [721, 207] on div "Copier le lien vers le portail" at bounding box center [752, 208] width 171 height 24
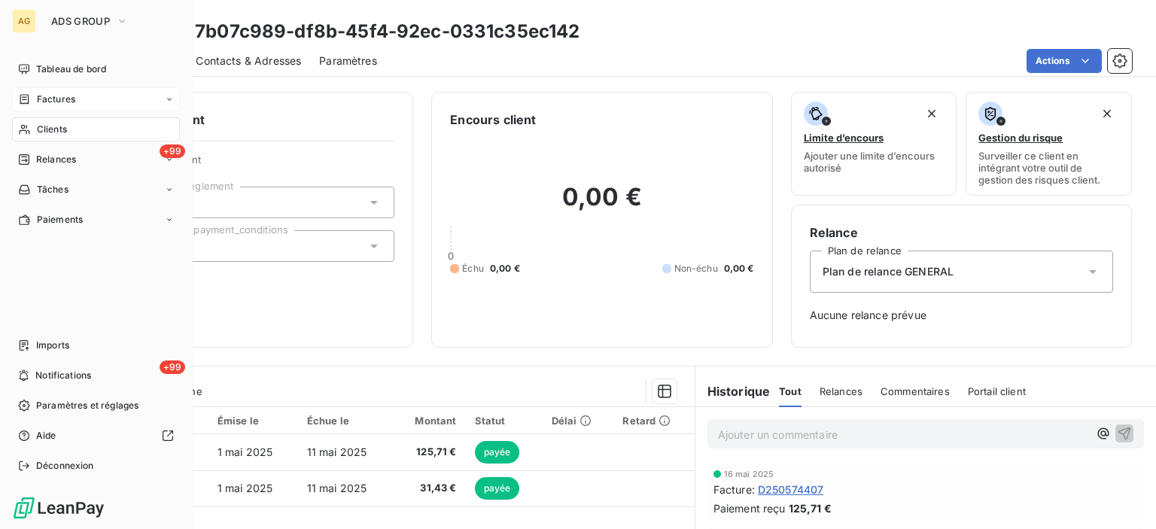
click at [44, 129] on span "Clients" at bounding box center [52, 130] width 30 height 14
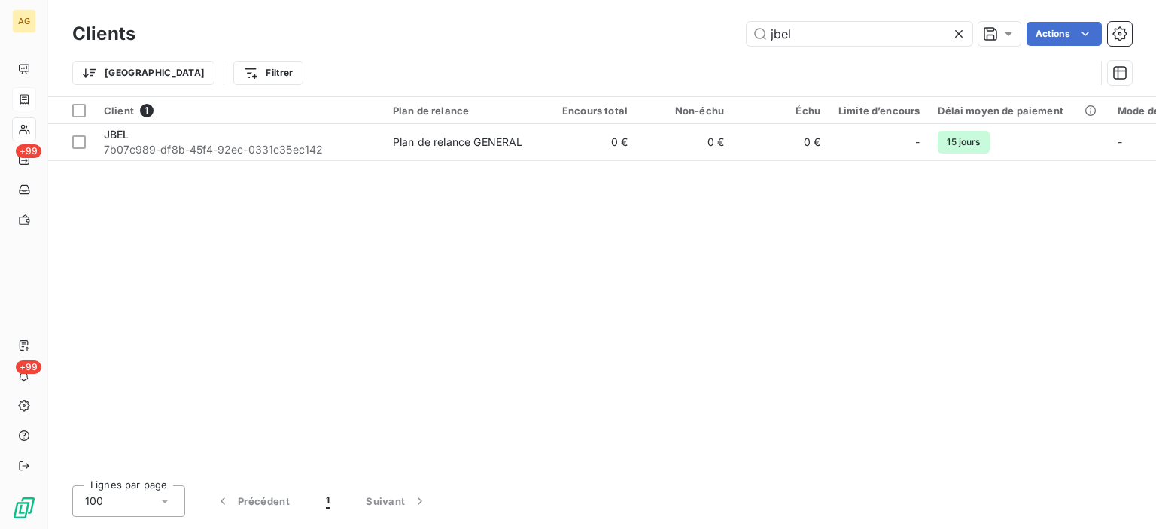
drag, startPoint x: 807, startPoint y: 37, endPoint x: 670, endPoint y: 32, distance: 137.1
click at [670, 32] on div "jbel Actions" at bounding box center [643, 34] width 978 height 24
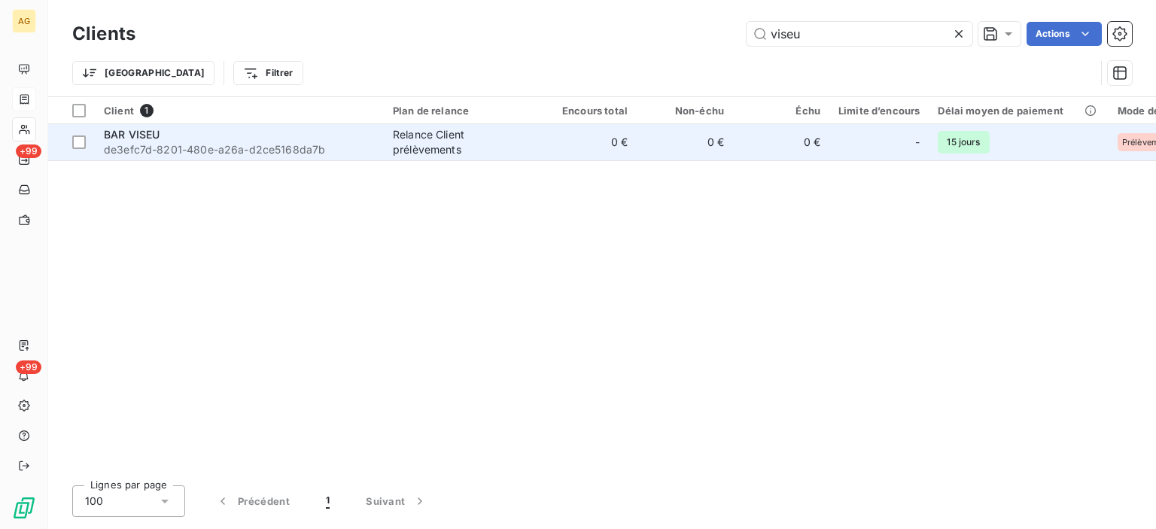
type input "viseu"
click at [252, 141] on div "BAR VISEU" at bounding box center [239, 134] width 271 height 15
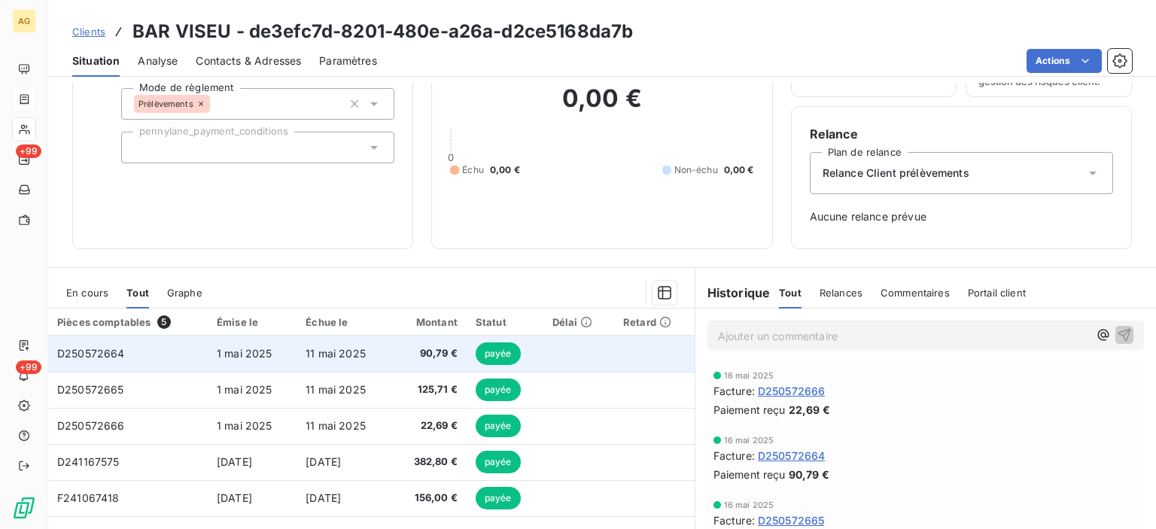
scroll to position [151, 0]
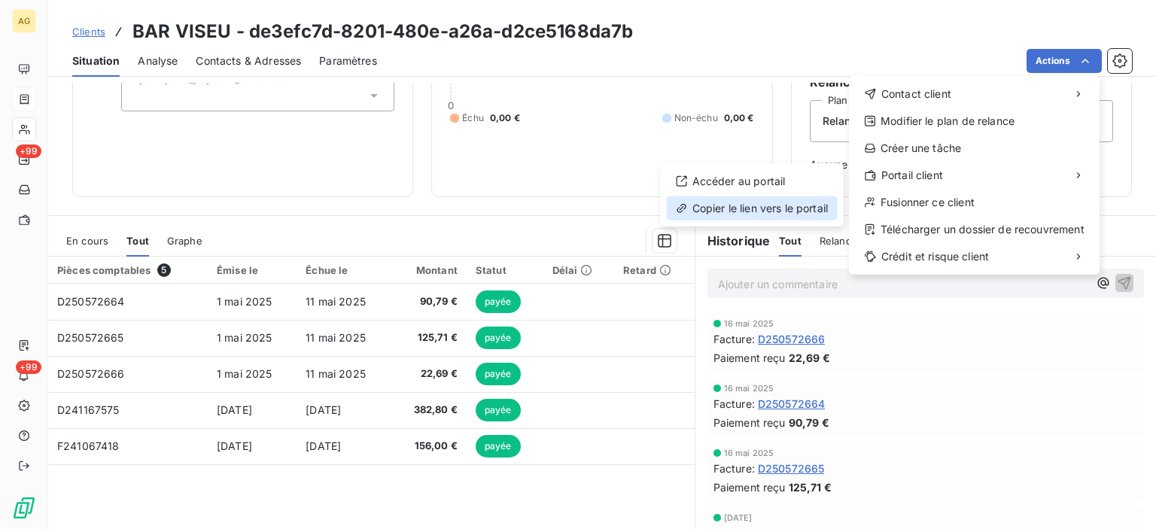
click at [691, 207] on div "Copier le lien vers le portail" at bounding box center [752, 208] width 171 height 24
